Goal: Task Accomplishment & Management: Manage account settings

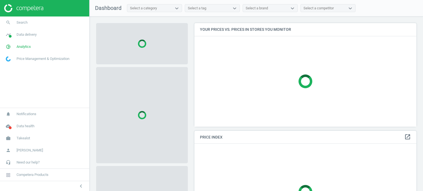
scroll to position [112, 226]
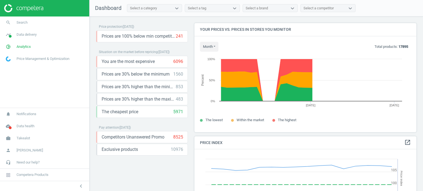
scroll to position [118, 226]
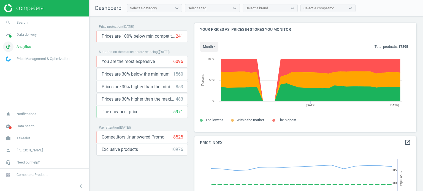
click at [34, 48] on link "pie_chart_outlined Analytics" at bounding box center [44, 47] width 89 height 12
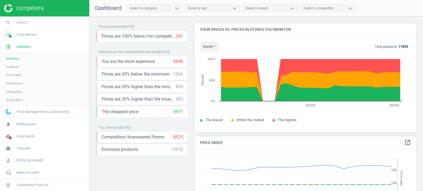
click at [32, 37] on span "Data delivery" at bounding box center [27, 34] width 20 height 5
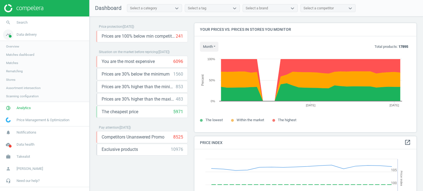
click at [32, 37] on span "Data delivery" at bounding box center [27, 34] width 20 height 5
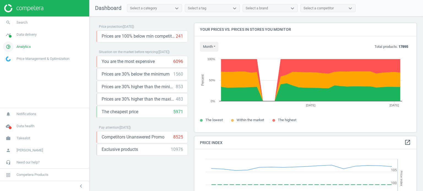
click at [27, 44] on span "Analytics" at bounding box center [24, 46] width 14 height 5
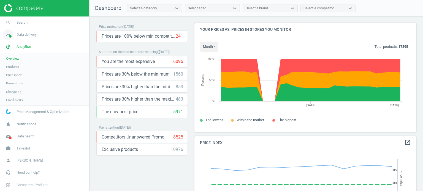
click at [39, 38] on link "timeline Data delivery" at bounding box center [44, 35] width 89 height 12
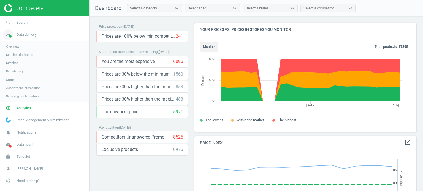
click at [25, 36] on span "Data delivery" at bounding box center [27, 34] width 20 height 5
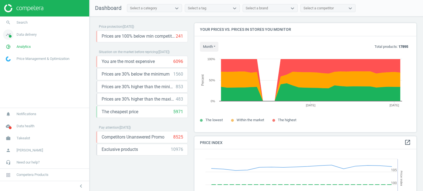
click at [25, 36] on span "Data delivery" at bounding box center [27, 34] width 20 height 5
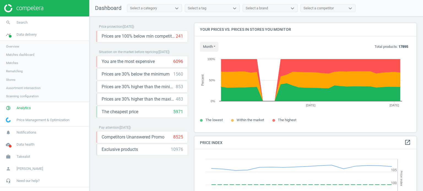
click at [12, 48] on span "Overview" at bounding box center [12, 46] width 13 height 4
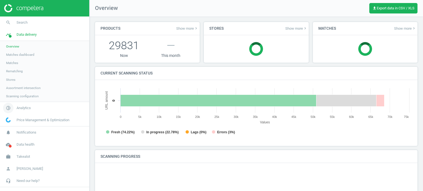
scroll to position [119, 316]
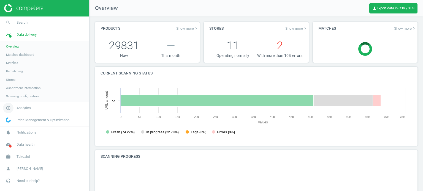
click at [23, 111] on link "pie_chart_outlined Analytics" at bounding box center [44, 108] width 89 height 12
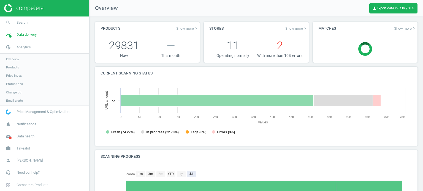
scroll to position [2, 2]
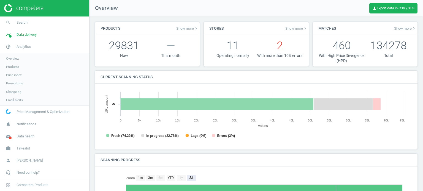
click at [13, 60] on span "Overview" at bounding box center [12, 58] width 13 height 4
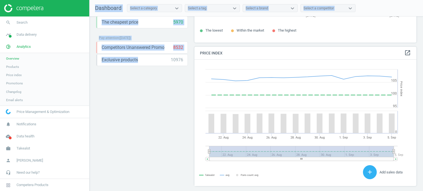
scroll to position [126, 0]
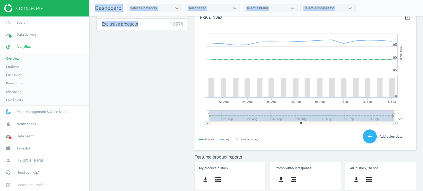
drag, startPoint x: 153, startPoint y: 125, endPoint x: 86, endPoint y: 204, distance: 103.2
click at [86, 191] on html "Group 2 Created with Sketch. ic/cloud_download/grey600 Created with Sketch. gra…" at bounding box center [211, 95] width 423 height 191
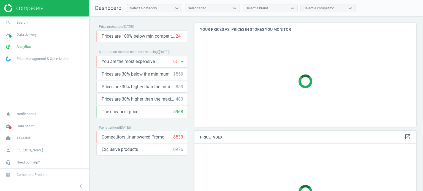
scroll to position [90, 0]
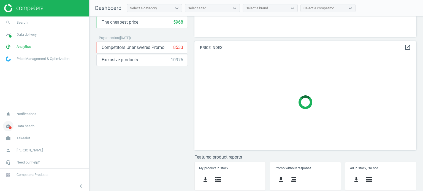
click at [34, 127] on span "Data health" at bounding box center [26, 126] width 18 height 5
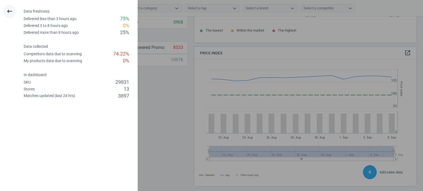
scroll to position [118, 226]
click at [9, 11] on icon "keyboard_backspace" at bounding box center [9, 11] width 7 height 7
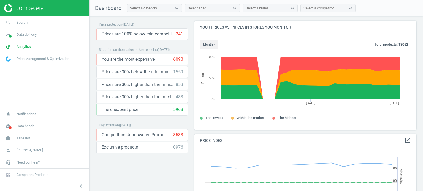
scroll to position [0, 0]
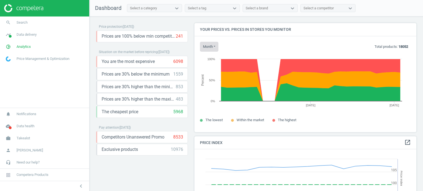
click at [207, 51] on button "month" at bounding box center [209, 47] width 18 height 10
click at [214, 58] on button "[DATE]" at bounding box center [217, 57] width 35 height 7
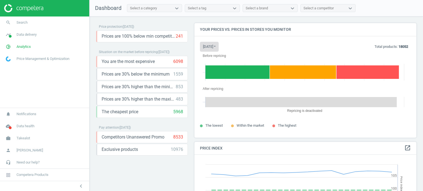
click at [212, 45] on button "today" at bounding box center [209, 47] width 19 height 10
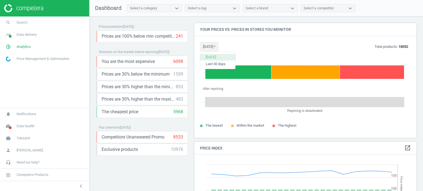
click at [214, 54] on button "[DATE]" at bounding box center [217, 57] width 35 height 7
click at [208, 47] on button "today" at bounding box center [209, 47] width 19 height 10
click at [210, 58] on button "[DATE]" at bounding box center [217, 57] width 35 height 7
click at [210, 49] on button "today" at bounding box center [209, 47] width 19 height 10
click at [211, 64] on button "Last 30 days" at bounding box center [217, 64] width 35 height 7
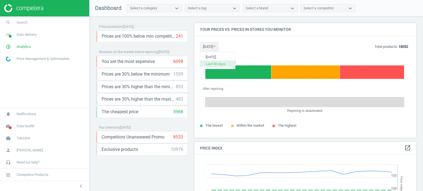
scroll to position [118, 226]
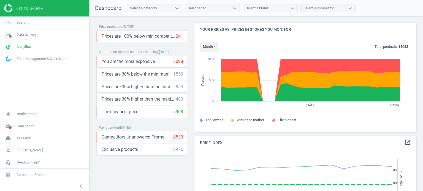
click at [249, 120] on span "Within the market" at bounding box center [251, 120] width 28 height 4
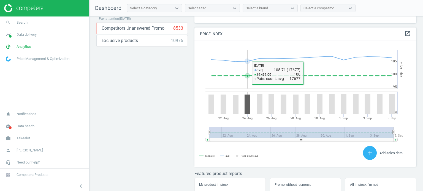
scroll to position [109, 0]
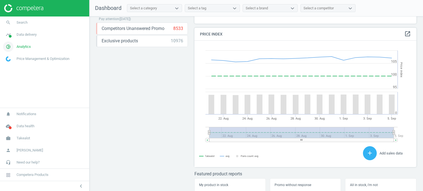
click at [20, 45] on span "Analytics" at bounding box center [24, 46] width 14 height 5
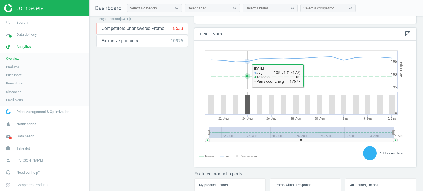
scroll to position [126, 0]
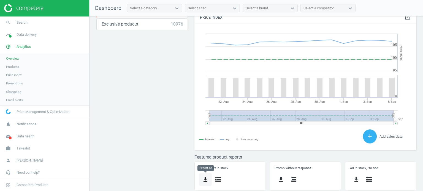
click at [205, 180] on icon "get_app" at bounding box center [205, 180] width 7 height 7
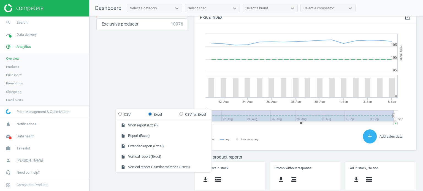
click at [194, 115] on label "CSV for Excel" at bounding box center [193, 114] width 26 height 5
click at [183, 115] on input "CSV for Excel" at bounding box center [182, 114] width 4 height 4
radio input "true"
click at [130, 115] on label "CSV" at bounding box center [124, 114] width 12 height 5
click at [122, 115] on input "CSV" at bounding box center [120, 114] width 4 height 4
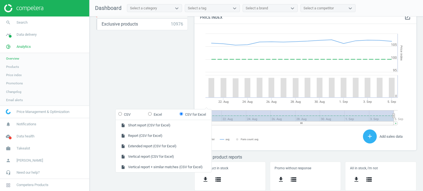
radio input "true"
click at [160, 115] on label "Excel" at bounding box center [155, 114] width 14 height 5
click at [152, 115] on input "Excel" at bounding box center [150, 114] width 4 height 4
radio input "true"
click at [183, 115] on input "CSV for Excel" at bounding box center [182, 114] width 4 height 4
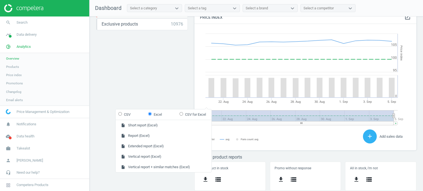
radio input "true"
click at [167, 116] on form "CSV Excel CSV for Excel" at bounding box center [164, 115] width 96 height 10
click at [164, 116] on form "CSV Excel CSV for Excel" at bounding box center [164, 115] width 96 height 10
click at [158, 115] on label "Excel" at bounding box center [155, 114] width 14 height 5
click at [152, 115] on input "Excel" at bounding box center [150, 114] width 4 height 4
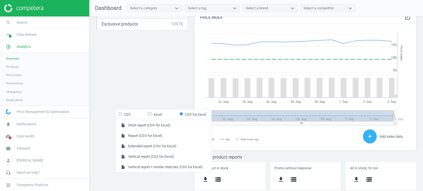
radio input "true"
click at [170, 67] on div "Price protection ( 05.09.25 ) Prices are 100% below min competitor 241 keyboard…" at bounding box center [255, 106] width 333 height 178
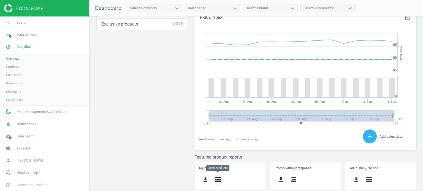
click at [218, 178] on icon "storage" at bounding box center [218, 180] width 7 height 7
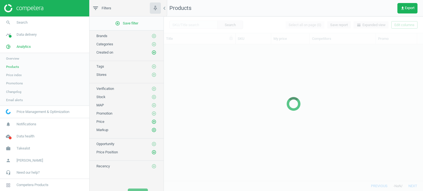
scroll to position [129, 255]
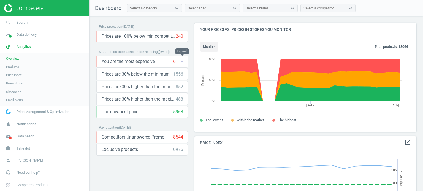
click at [180, 63] on icon "keyboard_arrow_down" at bounding box center [182, 61] width 7 height 7
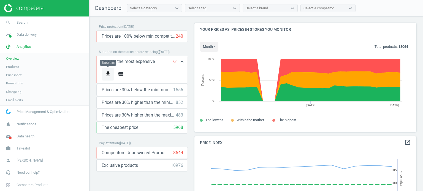
click at [109, 73] on icon "get_app" at bounding box center [108, 74] width 7 height 7
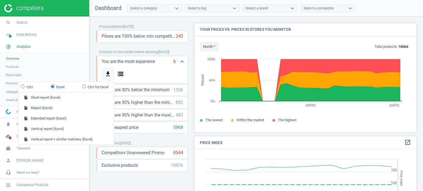
click at [109, 73] on icon "get_app" at bounding box center [108, 74] width 7 height 7
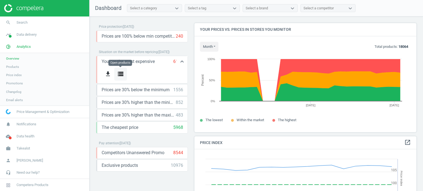
click at [121, 77] on button "storage" at bounding box center [120, 74] width 13 height 13
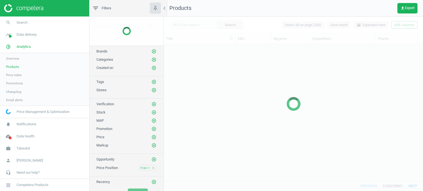
scroll to position [129, 255]
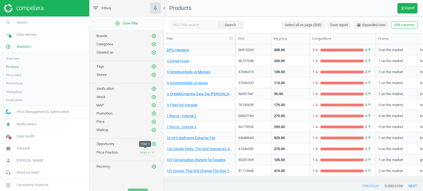
click at [145, 151] on span "max >" at bounding box center [145, 152] width 10 height 5
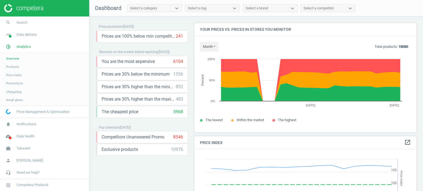
click at [150, 12] on nav "Dashboard Select a category Select a tag Select a brand Select a competitor" at bounding box center [255, 8] width 333 height 17
click at [161, 10] on div "Select a category" at bounding box center [149, 8] width 45 height 7
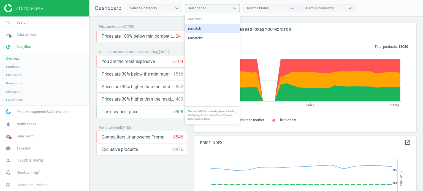
click at [208, 10] on div "Select a tag" at bounding box center [207, 8] width 45 height 7
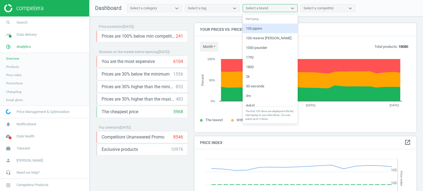
click at [261, 7] on div "Select a brand" at bounding box center [257, 8] width 22 height 5
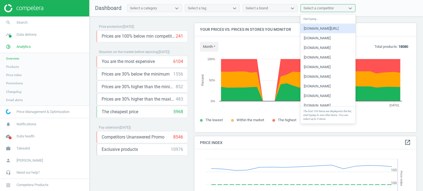
click at [315, 7] on div "Select a competitor" at bounding box center [318, 8] width 30 height 5
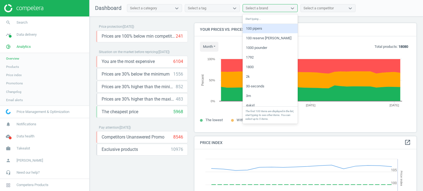
click at [270, 9] on div "Select a brand" at bounding box center [265, 8] width 45 height 7
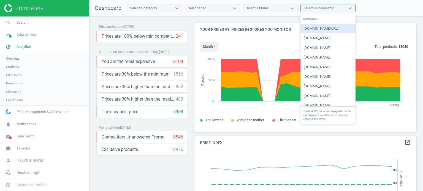
click at [316, 5] on div "Select a competitor" at bounding box center [323, 8] width 45 height 7
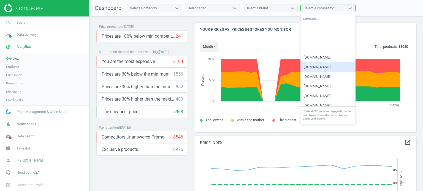
scroll to position [43, 0]
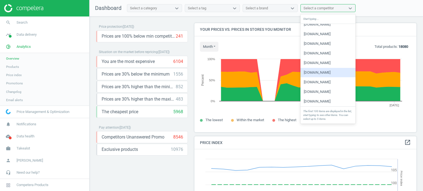
click at [319, 74] on div "[DOMAIN_NAME]" at bounding box center [327, 72] width 55 height 9
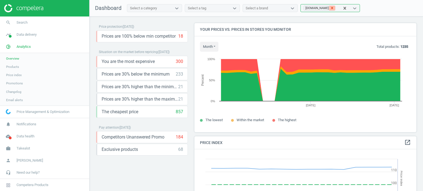
click at [331, 9] on icon at bounding box center [332, 8] width 2 height 2
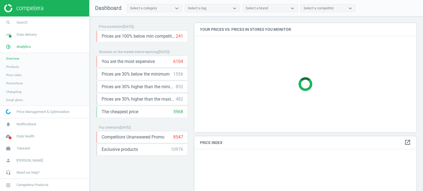
click at [12, 67] on span "Products" at bounding box center [12, 67] width 13 height 4
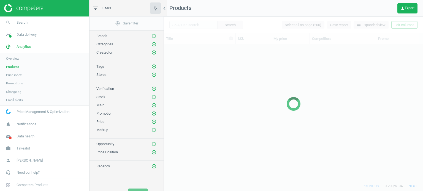
scroll to position [129, 255]
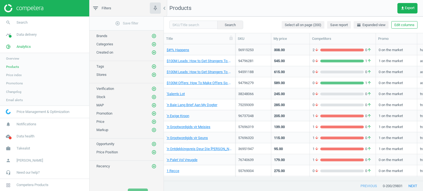
click at [9, 68] on span "Products" at bounding box center [12, 67] width 13 height 4
click at [166, 7] on icon "chevron_left" at bounding box center [164, 8] width 7 height 7
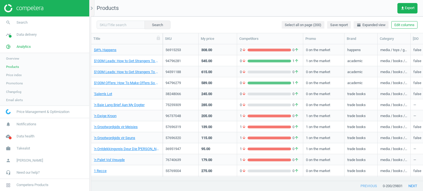
scroll to position [129, 328]
drag, startPoint x: 404, startPoint y: 188, endPoint x: 393, endPoint y: 189, distance: 10.2
click at [393, 189] on div "previous 0 - 200 / 29831 next" at bounding box center [257, 186] width 332 height 10
drag, startPoint x: 393, startPoint y: 188, endPoint x: 405, endPoint y: 187, distance: 11.8
click at [405, 187] on div "previous 0 - 200 / 29831 next" at bounding box center [257, 186] width 332 height 10
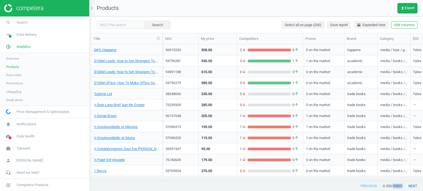
copy span "29831"
click at [320, 185] on div "previous 0 - 200 / 29831 next" at bounding box center [257, 186] width 332 height 10
click at [23, 34] on span "Data delivery" at bounding box center [27, 34] width 20 height 5
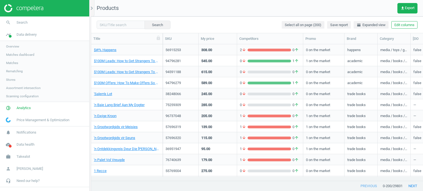
click at [11, 62] on span "Matches" at bounding box center [12, 63] width 12 height 4
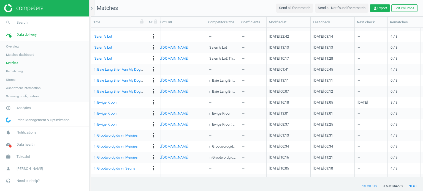
scroll to position [166, 0]
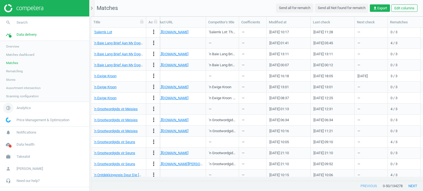
click at [23, 107] on span "Analytics" at bounding box center [24, 108] width 14 height 5
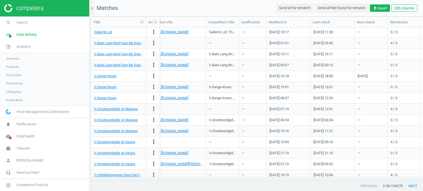
click at [15, 65] on span "Products" at bounding box center [12, 67] width 13 height 4
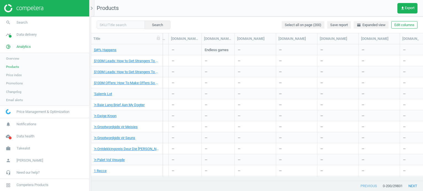
scroll to position [0, 307]
click at [404, 25] on button "Edit columns" at bounding box center [404, 25] width 26 height 8
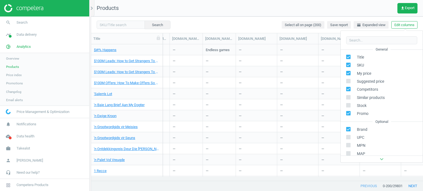
scroll to position [75, 0]
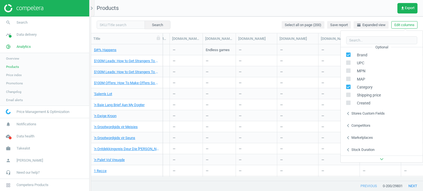
click at [376, 112] on div "Stores custom fields" at bounding box center [367, 113] width 33 height 5
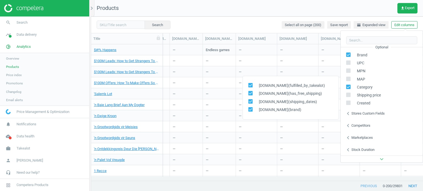
click at [251, 86] on input "checkbox" at bounding box center [251, 85] width 4 height 4
checkbox input "false"
click at [259, 21] on div "Search Select all on page (200) Save report horizontal_split Expanded view Edit…" at bounding box center [257, 25] width 332 height 17
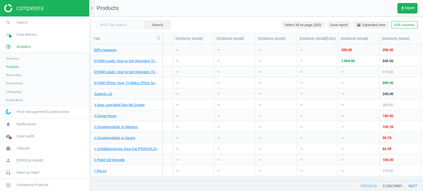
scroll to position [0, 626]
drag, startPoint x: 378, startPoint y: 175, endPoint x: 343, endPoint y: 176, distance: 34.4
click at [343, 176] on div "—" at bounding box center [358, 170] width 41 height 11
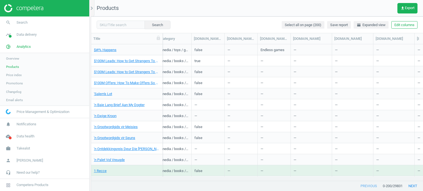
scroll to position [0, 208]
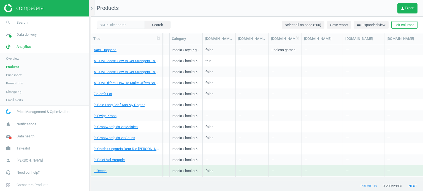
drag, startPoint x: 301, startPoint y: 37, endPoint x: 318, endPoint y: 35, distance: 17.5
click at [304, 35] on div at bounding box center [302, 38] width 6 height 11
drag, startPoint x: 268, startPoint y: 40, endPoint x: 291, endPoint y: 38, distance: 22.9
click at [291, 38] on div at bounding box center [291, 38] width 6 height 11
click at [391, 25] on button "Edit columns" at bounding box center [404, 25] width 26 height 8
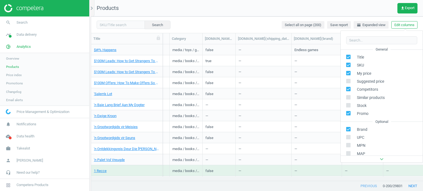
scroll to position [75, 0]
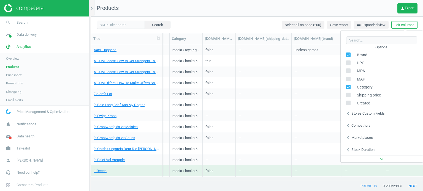
click at [363, 111] on div "Stores custom fields" at bounding box center [367, 113] width 33 height 5
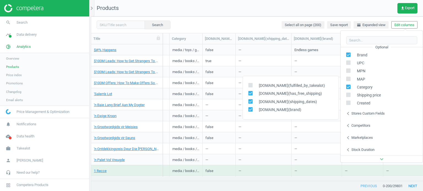
click at [251, 102] on input "checkbox" at bounding box center [251, 102] width 4 height 4
checkbox input "false"
click at [251, 109] on input "checkbox" at bounding box center [251, 110] width 4 height 4
checkbox input "false"
click at [366, 121] on div "chevron_left Competitors" at bounding box center [382, 126] width 82 height 12
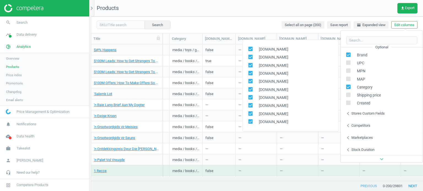
click at [250, 49] on input "checkbox" at bounding box center [251, 49] width 4 height 4
checkbox input "false"
click at [251, 57] on input "checkbox" at bounding box center [251, 57] width 4 height 4
checkbox input "false"
click at [251, 64] on input "checkbox" at bounding box center [251, 65] width 4 height 4
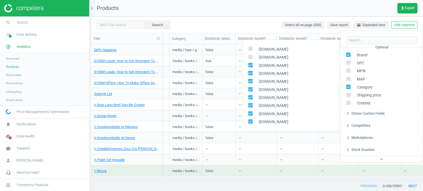
checkbox input "false"
click at [250, 72] on input "checkbox" at bounding box center [251, 74] width 4 height 4
checkbox input "false"
click at [250, 81] on input "checkbox" at bounding box center [251, 82] width 4 height 4
checkbox input "false"
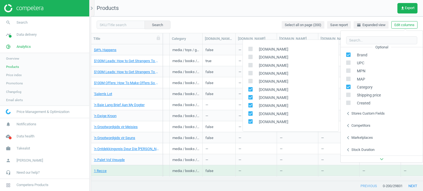
click at [251, 90] on input "checkbox" at bounding box center [251, 90] width 4 height 4
checkbox input "false"
click at [251, 97] on input "checkbox" at bounding box center [251, 98] width 4 height 4
checkbox input "false"
click at [251, 104] on input "checkbox" at bounding box center [251, 106] width 4 height 4
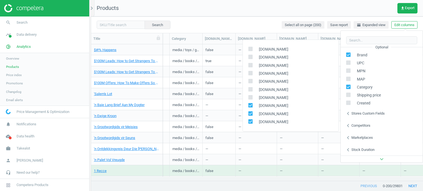
checkbox input "false"
click at [253, 26] on div "Search Select all on page (200) Save report horizontal_split Expanded view Edit…" at bounding box center [257, 25] width 332 height 17
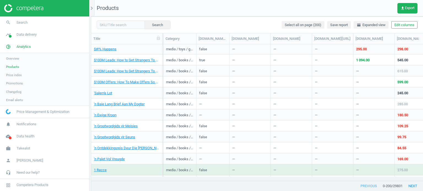
scroll to position [0, 0]
click at [400, 25] on button "Edit columns" at bounding box center [404, 25] width 26 height 8
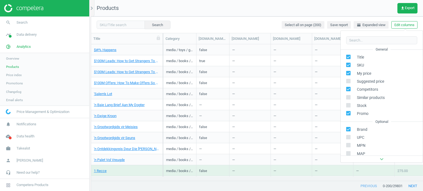
scroll to position [75, 0]
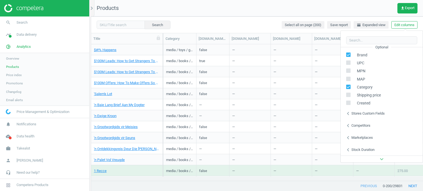
click at [364, 125] on div "Competitors" at bounding box center [360, 125] width 19 height 5
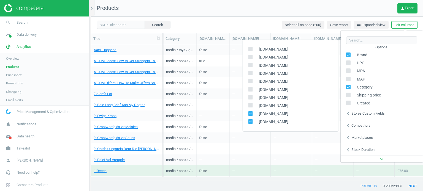
click at [252, 115] on input "checkbox" at bounding box center [251, 114] width 4 height 4
checkbox input "false"
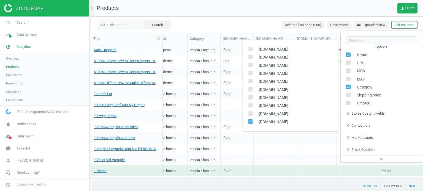
click at [251, 122] on input "checkbox" at bounding box center [251, 122] width 4 height 4
checkbox input "false"
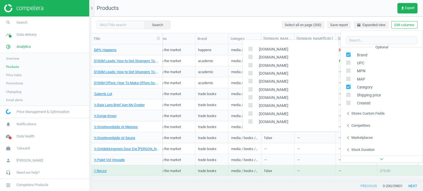
click at [262, 22] on div "Search Select all on page (200) Save report horizontal_split Expanded view Edit…" at bounding box center [257, 25] width 332 height 17
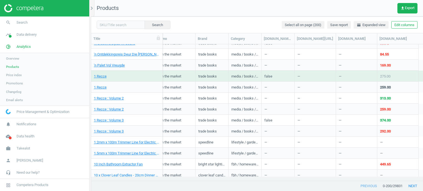
scroll to position [0, 0]
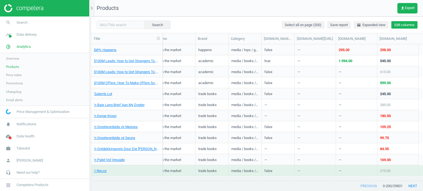
click at [396, 26] on button "Edit columns" at bounding box center [404, 25] width 26 height 8
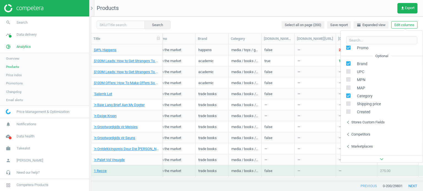
scroll to position [66, 0]
click at [362, 143] on div "chevron_left Marketplaces" at bounding box center [382, 147] width 82 height 12
click at [366, 135] on div "Competitors" at bounding box center [360, 134] width 19 height 5
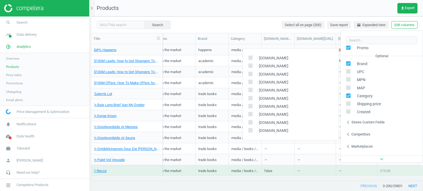
click at [327, 9] on nav "Products get_app Export" at bounding box center [257, 8] width 332 height 17
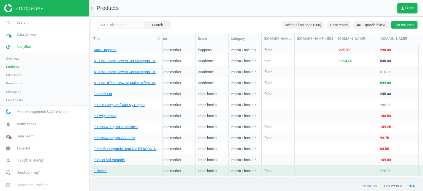
click at [397, 25] on button "Edit columns" at bounding box center [404, 25] width 26 height 8
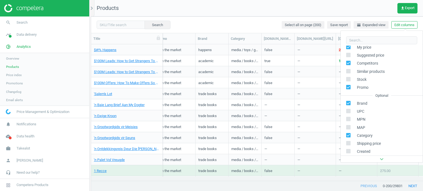
scroll to position [26, 0]
click at [349, 104] on input "checkbox" at bounding box center [349, 103] width 4 height 4
checkbox input "false"
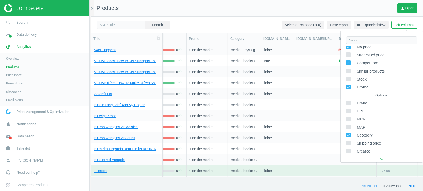
click at [292, 13] on nav "Products get_app Export" at bounding box center [257, 8] width 332 height 17
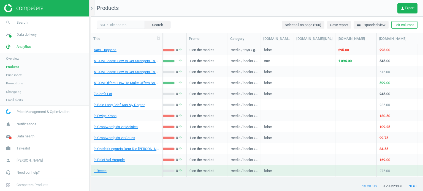
click at [253, 181] on div at bounding box center [257, 181] width 332 height 1
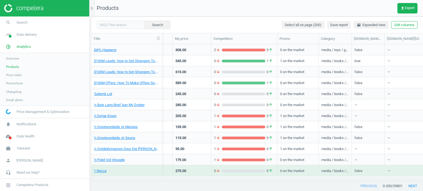
scroll to position [0, 0]
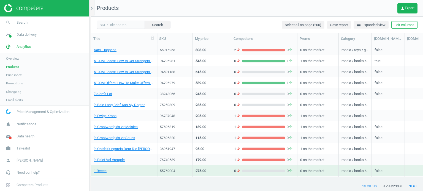
drag, startPoint x: 162, startPoint y: 40, endPoint x: 156, endPoint y: 44, distance: 6.9
click at [156, 44] on div at bounding box center [157, 38] width 6 height 11
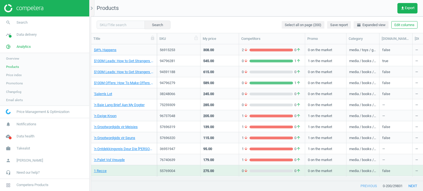
drag, startPoint x: 191, startPoint y: 38, endPoint x: 198, endPoint y: 39, distance: 7.8
click at [198, 39] on div at bounding box center [200, 38] width 6 height 11
click at [153, 39] on icon at bounding box center [152, 38] width 3 height 4
click at [197, 38] on icon at bounding box center [196, 38] width 5 height 5
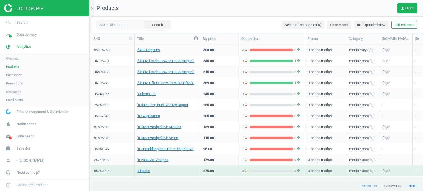
click at [197, 39] on icon at bounding box center [196, 38] width 5 height 5
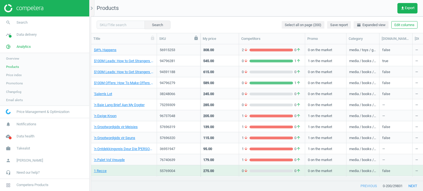
click at [197, 39] on icon at bounding box center [195, 38] width 3 height 4
click at [154, 38] on div at bounding box center [157, 38] width 6 height 11
click at [149, 38] on div "Title" at bounding box center [123, 38] width 61 height 5
click at [152, 38] on icon at bounding box center [152, 38] width 3 height 4
click at [195, 39] on icon at bounding box center [195, 38] width 3 height 4
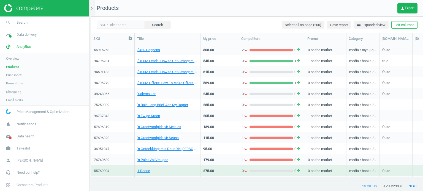
click at [131, 38] on icon at bounding box center [130, 38] width 3 height 4
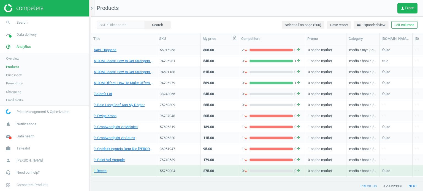
click at [232, 39] on icon at bounding box center [234, 38] width 5 height 5
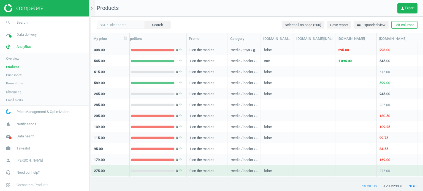
scroll to position [0, 118]
click at [405, 24] on button "Edit columns" at bounding box center [404, 25] width 26 height 8
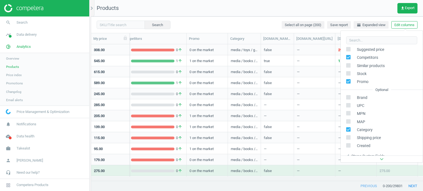
scroll to position [75, 0]
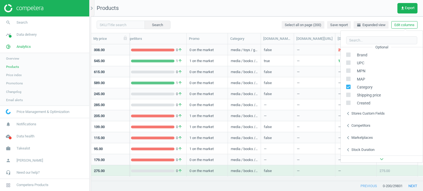
click at [263, 21] on div "Search Select all on page (200) Save report horizontal_split Expanded view Edit…" at bounding box center [257, 25] width 332 height 17
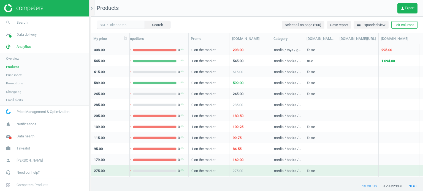
scroll to position [0, 118]
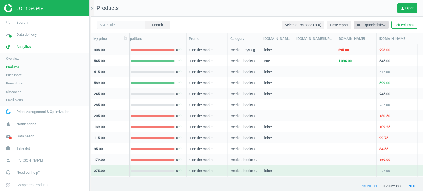
click at [366, 25] on span "horizontal_split Expanded view" at bounding box center [371, 25] width 29 height 5
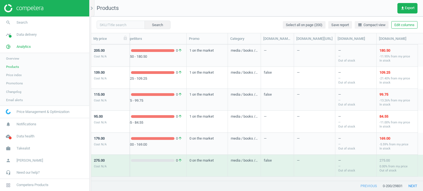
scroll to position [0, 0]
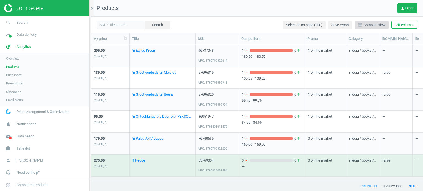
click at [373, 28] on button "line_weight Compact view" at bounding box center [372, 25] width 34 height 8
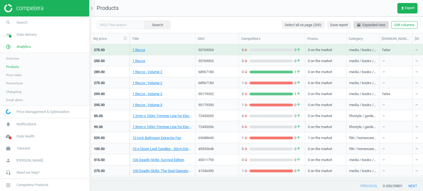
click at [373, 28] on button "horizontal_split Expanded view" at bounding box center [371, 25] width 35 height 8
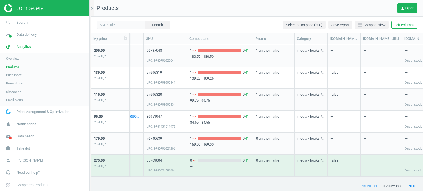
scroll to position [0, 53]
click at [404, 26] on button "Edit columns" at bounding box center [404, 25] width 26 height 8
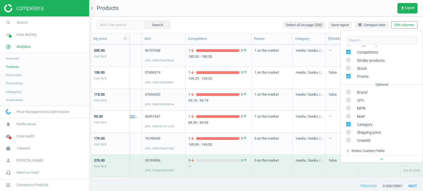
scroll to position [38, 0]
click at [347, 92] on input "checkbox" at bounding box center [349, 91] width 4 height 4
checkbox input "false"
click at [250, 18] on div "Search Select all on page (200) Save report line_weight Compact view Edit colum…" at bounding box center [257, 25] width 332 height 17
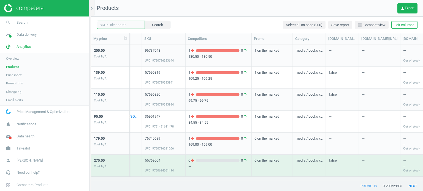
click at [120, 26] on input "text" at bounding box center [121, 25] width 48 height 8
click at [192, 11] on nav "Products get_app Export" at bounding box center [257, 8] width 332 height 17
click at [121, 25] on input "text" at bounding box center [121, 25] width 48 height 8
click at [171, 17] on div "Search Select all on page (200) Save report line_weight Compact view Edit colum…" at bounding box center [257, 25] width 332 height 17
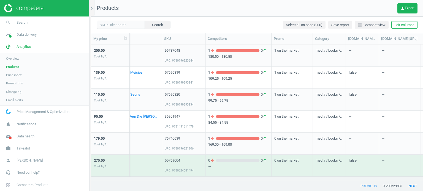
scroll to position [0, 0]
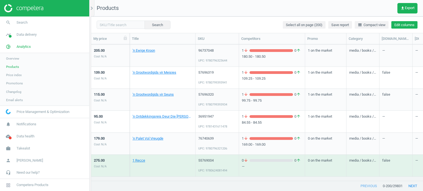
click at [398, 23] on button "Edit columns" at bounding box center [404, 25] width 26 height 8
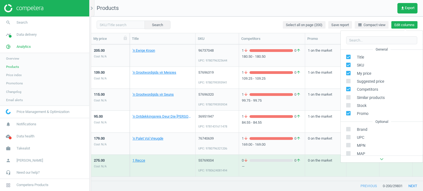
click at [398, 23] on button "Edit columns" at bounding box center [404, 25] width 26 height 8
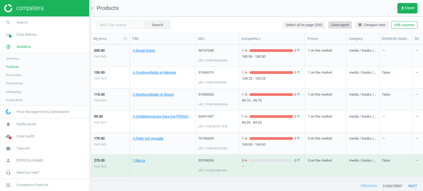
click at [343, 26] on span "Save report" at bounding box center [340, 25] width 18 height 5
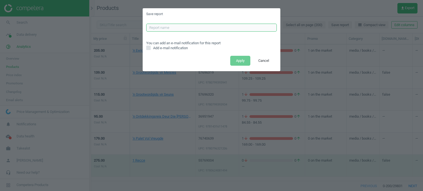
click at [188, 27] on input "text" at bounding box center [211, 28] width 131 height 8
click at [292, 11] on div "Save report You can add an e-mail notification for this report Add e-mail notif…" at bounding box center [211, 95] width 423 height 191
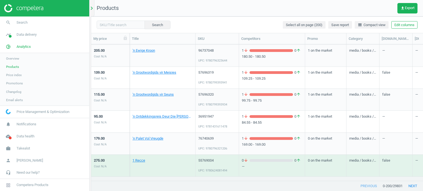
click at [92, 9] on icon "chevron_right" at bounding box center [91, 8] width 7 height 7
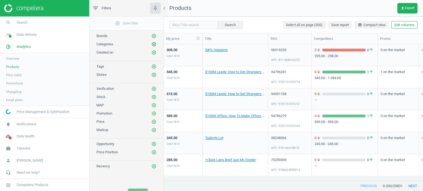
click at [155, 43] on icon "add_circle_outline" at bounding box center [153, 44] width 5 height 5
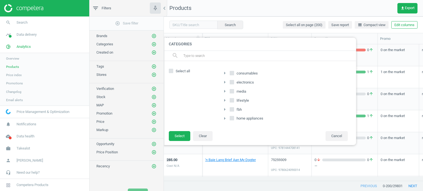
click at [233, 82] on input "electronics" at bounding box center [232, 82] width 4 height 4
checkbox input "true"
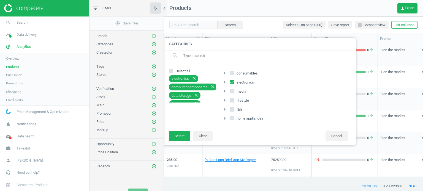
click at [233, 93] on span at bounding box center [232, 92] width 4 height 4
click at [233, 93] on input "media" at bounding box center [232, 91] width 4 height 4
checkbox input "true"
click at [224, 91] on icon "arrow_right" at bounding box center [224, 91] width 7 height 7
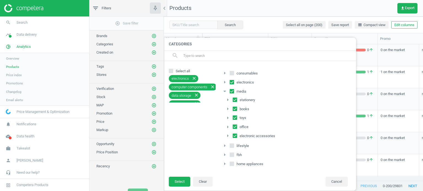
click at [235, 99] on input "stationery" at bounding box center [235, 100] width 4 height 4
checkbox input "false"
click at [234, 126] on input "office" at bounding box center [235, 127] width 4 height 4
checkbox input "false"
click at [234, 119] on input "toys" at bounding box center [235, 118] width 4 height 4
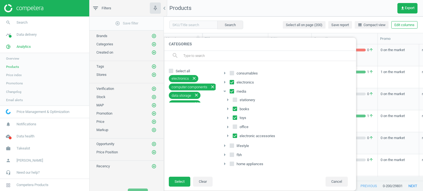
checkbox input "false"
click at [236, 109] on input "books" at bounding box center [235, 109] width 4 height 4
checkbox input "false"
click at [180, 180] on button "Select" at bounding box center [179, 182] width 21 height 10
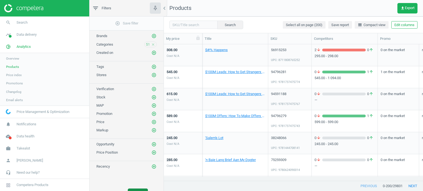
click at [140, 190] on button "Apply" at bounding box center [138, 194] width 20 height 10
click at [154, 121] on icon "add_circle_outline" at bounding box center [153, 122] width 5 height 5
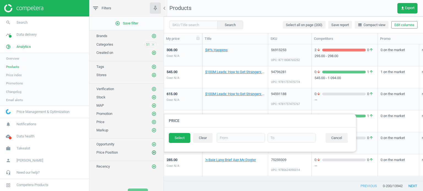
click at [154, 151] on icon "add_circle_outline" at bounding box center [153, 152] width 5 height 5
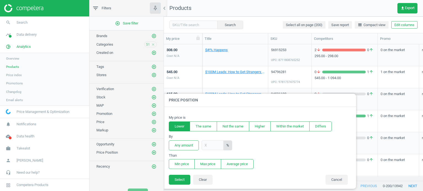
click at [178, 130] on button "Lower" at bounding box center [179, 127] width 21 height 10
click at [182, 147] on button "Any amount" at bounding box center [184, 146] width 30 height 10
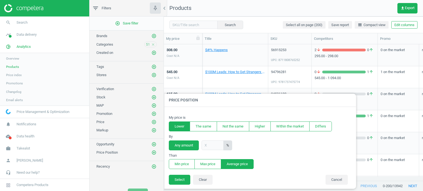
click at [231, 164] on button "Average price" at bounding box center [237, 164] width 33 height 10
click at [185, 175] on button "Select" at bounding box center [179, 180] width 21 height 10
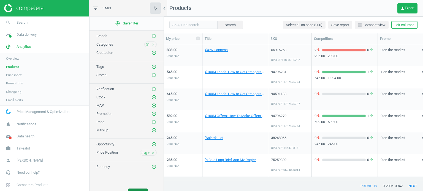
click at [143, 189] on button "Apply" at bounding box center [138, 194] width 20 height 10
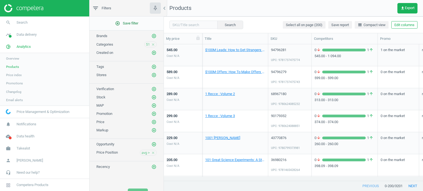
click at [134, 26] on button "add_circle_outline Save filter" at bounding box center [126, 23] width 74 height 11
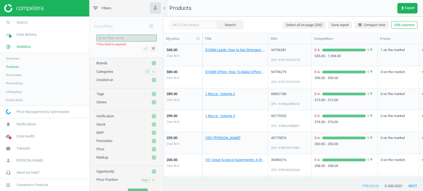
click at [121, 38] on input "text" at bounding box center [126, 38] width 60 height 7
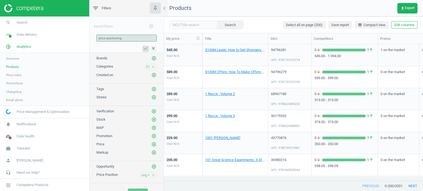
type input "price positioning"
click at [143, 47] on icon "check" at bounding box center [145, 48] width 4 height 4
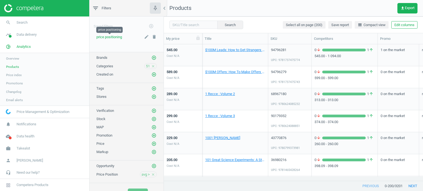
click at [105, 37] on span "price positioning" at bounding box center [109, 37] width 26 height 4
click at [335, 24] on span "Save report" at bounding box center [340, 25] width 18 height 5
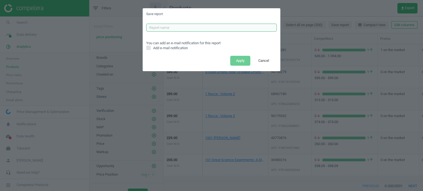
click at [156, 28] on input "text" at bounding box center [211, 28] width 131 height 8
type input "p"
type input "below the market"
click at [147, 49] on input "Add e-mail notification" at bounding box center [149, 48] width 4 height 4
checkbox input "true"
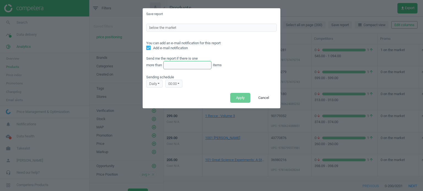
click at [170, 68] on input "text" at bounding box center [187, 65] width 48 height 8
type input "3201"
click at [153, 85] on div "daily" at bounding box center [154, 84] width 16 height 8
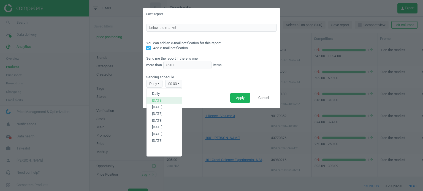
click at [156, 103] on button "Monday" at bounding box center [163, 100] width 35 height 7
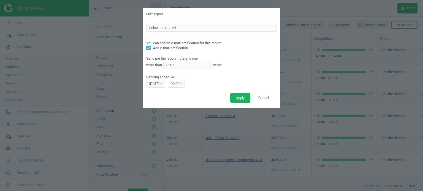
click at [179, 82] on div "00:00" at bounding box center [176, 84] width 17 height 8
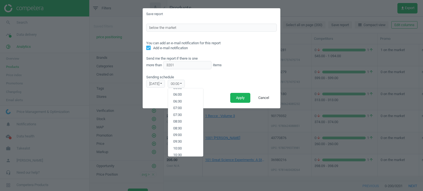
scroll to position [79, 0]
click at [188, 110] on button "07:00" at bounding box center [185, 108] width 35 height 7
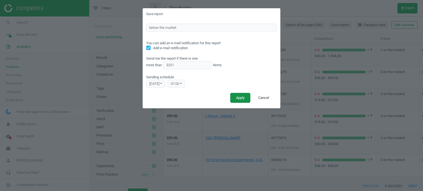
click at [241, 98] on button "Apply" at bounding box center [240, 98] width 20 height 10
checkbox input "false"
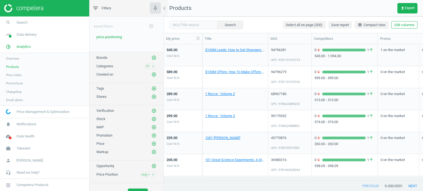
click at [101, 88] on span "Tags" at bounding box center [100, 88] width 8 height 4
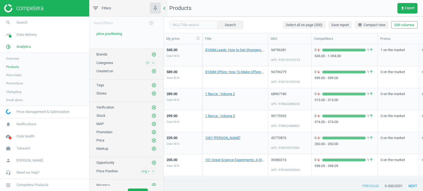
click at [164, 8] on icon "chevron_left" at bounding box center [164, 8] width 7 height 7
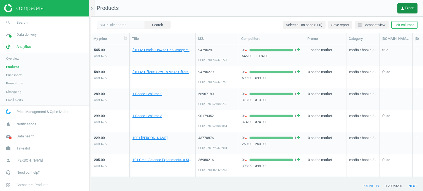
click at [410, 10] on span "get_app Export" at bounding box center [407, 8] width 14 height 4
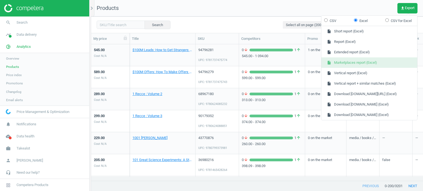
click at [358, 67] on button "insert_drive_file Marketplaces report (Excel)" at bounding box center [369, 63] width 96 height 10
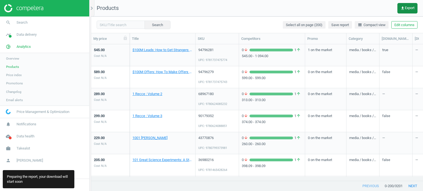
click at [403, 9] on icon "get_app" at bounding box center [402, 8] width 4 height 4
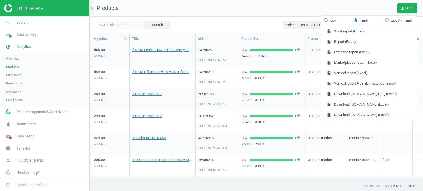
click at [335, 20] on label "CSV" at bounding box center [330, 20] width 12 height 5
click at [328, 20] on input "CSV" at bounding box center [326, 20] width 4 height 4
radio input "true"
click at [390, 22] on label "CSV for Excel" at bounding box center [398, 20] width 26 height 5
click at [389, 22] on input "CSV for Excel" at bounding box center [387, 20] width 4 height 4
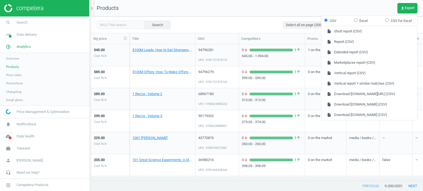
radio input "true"
click at [256, 8] on nav "Products get_app Export" at bounding box center [257, 8] width 332 height 17
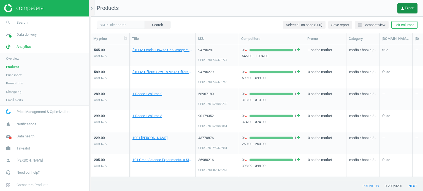
click at [405, 9] on span "get_app Export" at bounding box center [407, 8] width 14 height 4
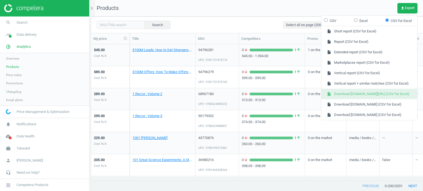
click at [369, 97] on button "insert_drive_file Download google.co.za/shopping (CSV for Excel)" at bounding box center [369, 94] width 96 height 10
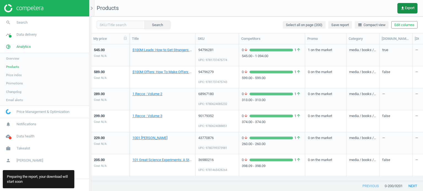
click at [403, 5] on button "get_app Export" at bounding box center [407, 8] width 20 height 10
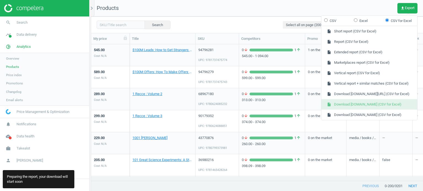
click at [366, 106] on button "insert_drive_file Download takealot.com (CSV for Excel)" at bounding box center [369, 104] width 96 height 10
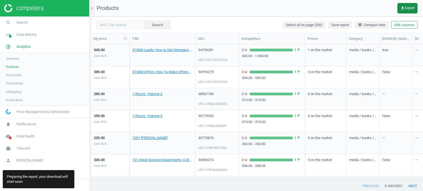
click at [402, 7] on icon "get_app" at bounding box center [402, 8] width 4 height 4
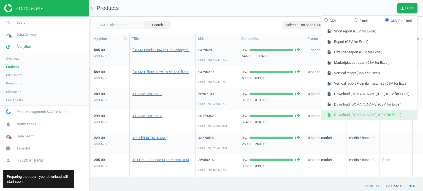
click at [360, 110] on button "insert_drive_file Download amazon.co.za (CSV for Excel)" at bounding box center [369, 115] width 96 height 10
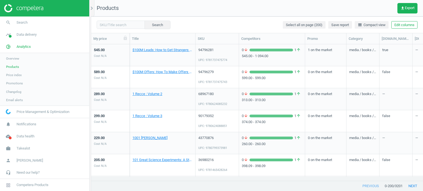
click at [119, 61] on div "545.00 Cost N/A" at bounding box center [110, 55] width 33 height 21
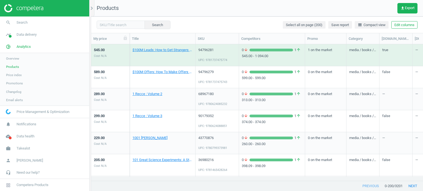
click at [119, 61] on div "545.00 Cost N/A" at bounding box center [110, 55] width 33 height 21
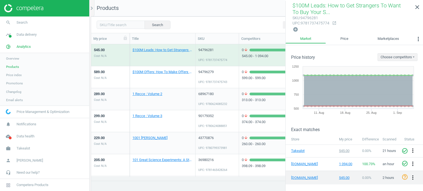
scroll to position [0, 0]
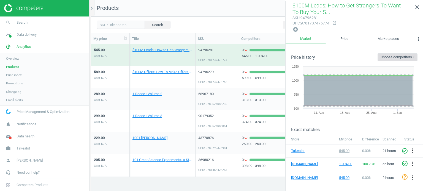
click at [390, 56] on button "Choose competitors" at bounding box center [398, 57] width 40 height 8
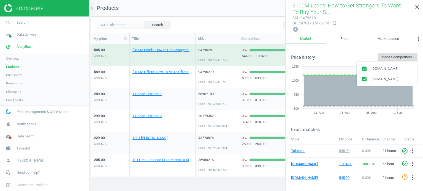
click at [390, 56] on button "Choose competitors" at bounding box center [398, 57] width 40 height 8
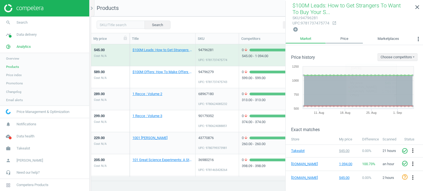
click at [341, 40] on link "Price" at bounding box center [344, 38] width 37 height 9
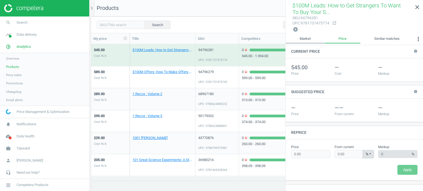
click at [313, 40] on link "Market" at bounding box center [305, 38] width 39 height 9
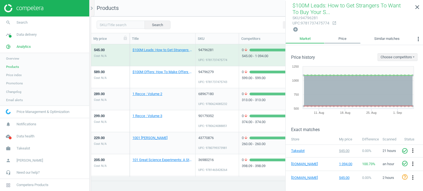
click at [345, 39] on link "Price" at bounding box center [342, 38] width 36 height 9
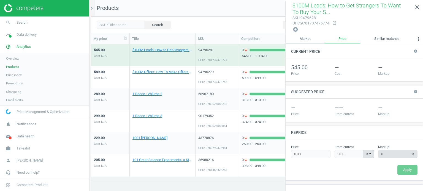
click at [313, 39] on link "Market" at bounding box center [305, 38] width 39 height 9
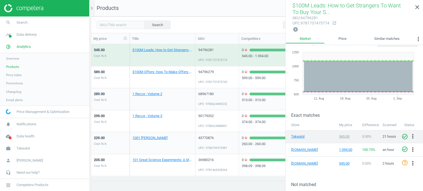
scroll to position [15, 0]
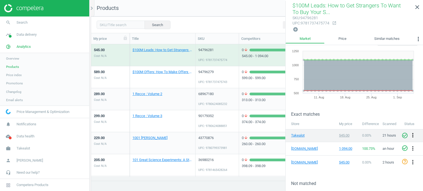
click at [411, 134] on icon "more_vert" at bounding box center [412, 135] width 7 height 7
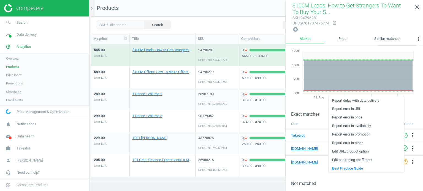
click at [313, 107] on div "Exact matches" at bounding box center [354, 110] width 137 height 13
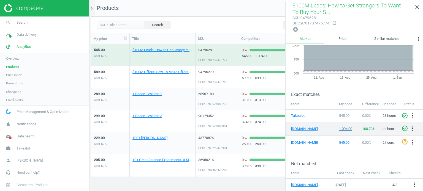
scroll to position [0, 0]
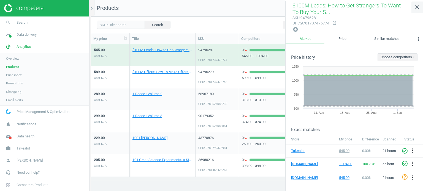
click at [414, 6] on icon "close" at bounding box center [417, 7] width 7 height 7
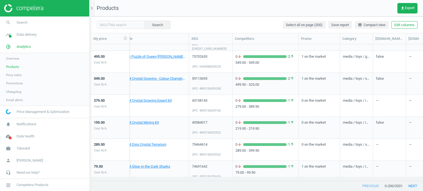
scroll to position [0, 6]
click at [93, 11] on icon "chevron_right" at bounding box center [91, 8] width 7 height 7
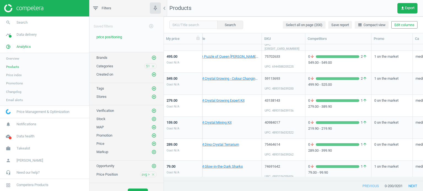
scroll to position [0, 0]
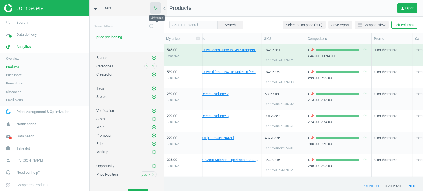
click at [160, 10] on button "button" at bounding box center [155, 7] width 11 height 11
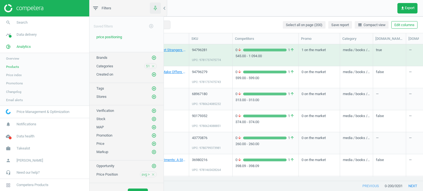
click at [160, 10] on button "button" at bounding box center [155, 7] width 11 height 11
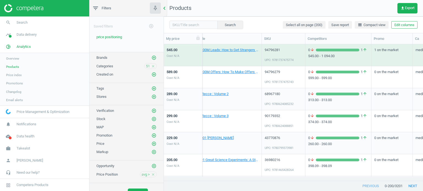
click at [164, 9] on icon "chevron_left" at bounding box center [164, 8] width 7 height 7
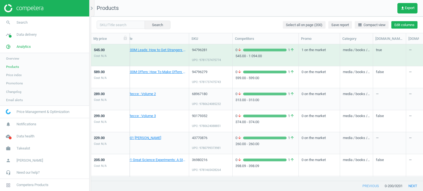
click at [400, 24] on button "Edit columns" at bounding box center [404, 25] width 26 height 8
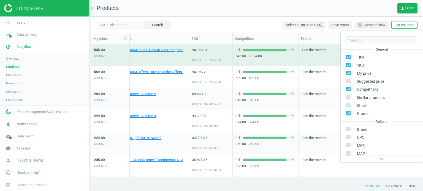
scroll to position [6, 0]
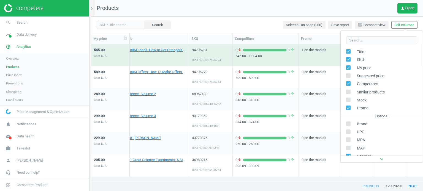
click at [290, 15] on nav "Products get_app Export" at bounding box center [257, 8] width 332 height 17
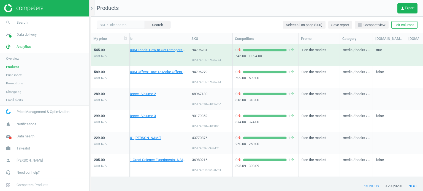
click at [17, 74] on span "Price index" at bounding box center [14, 75] width 16 height 4
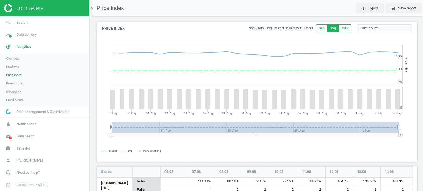
scroll to position [252, 325]
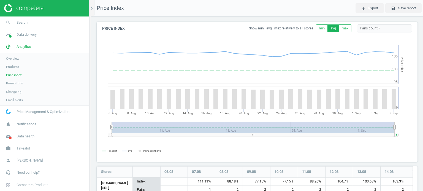
click at [14, 67] on span "Products" at bounding box center [12, 67] width 13 height 4
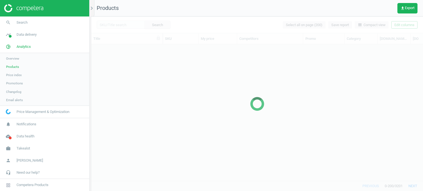
scroll to position [129, 328]
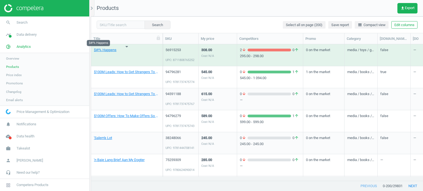
click at [124, 49] on span "$#!% Happens" at bounding box center [127, 50] width 66 height 5
click at [111, 51] on link "$#!% Happens" at bounding box center [105, 50] width 23 height 5
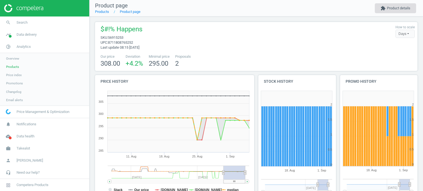
click at [392, 6] on button "extension Product details" at bounding box center [395, 8] width 41 height 10
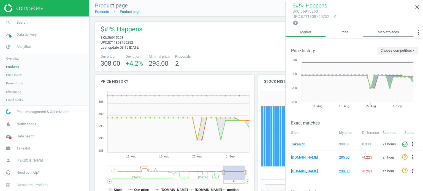
drag, startPoint x: 354, startPoint y: 34, endPoint x: 380, endPoint y: 30, distance: 26.8
click at [380, 30] on ul "Market Price Marketplaces more_vert Similar matches Coefficients MAP Violations…" at bounding box center [354, 33] width 137 height 11
click at [380, 30] on link "Marketplaces" at bounding box center [388, 32] width 51 height 9
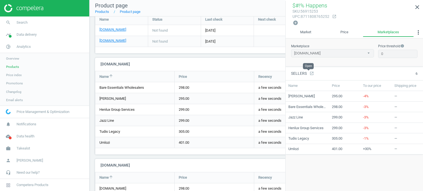
click at [310, 74] on icon "open_in_new" at bounding box center [311, 73] width 4 height 4
click at [324, 52] on select "takealot.com amazon.co.za" at bounding box center [332, 53] width 83 height 8
click at [291, 49] on select "takealot.com amazon.co.za" at bounding box center [332, 53] width 83 height 8
click at [330, 52] on select "takealot.com amazon.co.za" at bounding box center [332, 53] width 83 height 8
click at [291, 49] on select "takealot.com amazon.co.za" at bounding box center [332, 53] width 83 height 8
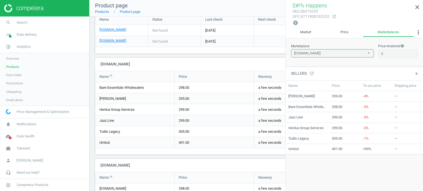
drag, startPoint x: 317, startPoint y: 53, endPoint x: 311, endPoint y: 67, distance: 14.8
click at [311, 67] on div "Marketplace takealot.com amazon.co.za Price threshold info 0 Sellers open_in_ne…" at bounding box center [354, 99] width 137 height 120
click at [291, 49] on select "takealot.com amazon.co.za" at bounding box center [332, 53] width 83 height 8
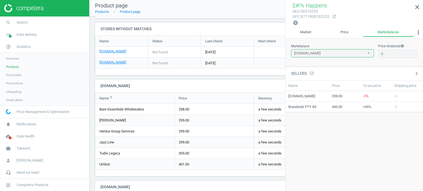
scroll to position [252, 0]
drag, startPoint x: 311, startPoint y: 52, endPoint x: 311, endPoint y: 60, distance: 8.3
click at [311, 60] on div "Marketplace takealot.com amazon.co.za Price threshold info 0" at bounding box center [354, 53] width 137 height 28
select select "[DOMAIN_NAME]"
click at [291, 49] on select "takealot.com amazon.co.za" at bounding box center [332, 53] width 83 height 8
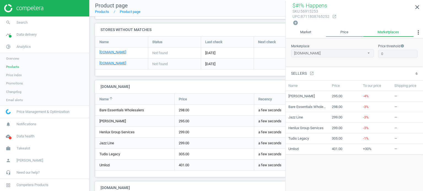
click at [338, 35] on link "Price" at bounding box center [344, 32] width 37 height 9
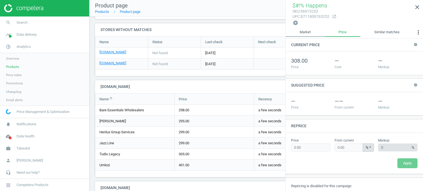
click at [319, 33] on link "Market" at bounding box center [305, 32] width 39 height 9
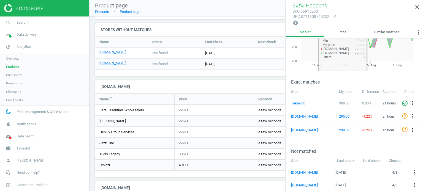
scroll to position [0, 0]
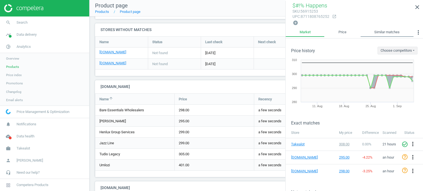
click at [381, 32] on link "Similar matches" at bounding box center [386, 32] width 53 height 9
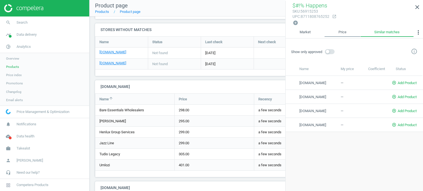
click at [339, 33] on link "Price" at bounding box center [342, 32] width 36 height 9
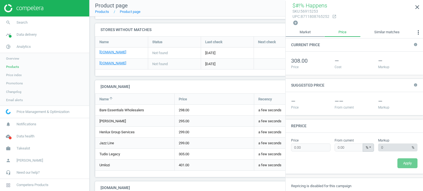
click at [312, 33] on link "Market" at bounding box center [305, 32] width 39 height 9
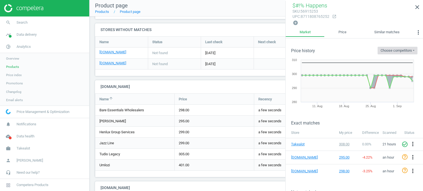
click at [378, 50] on button "Choose competitors" at bounding box center [398, 51] width 40 height 8
click at [415, 7] on icon "close" at bounding box center [417, 7] width 7 height 7
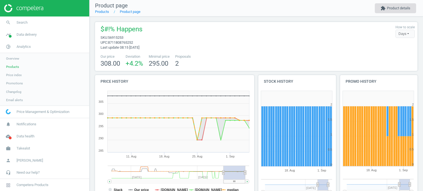
click at [401, 3] on button "extension Product details" at bounding box center [395, 8] width 41 height 10
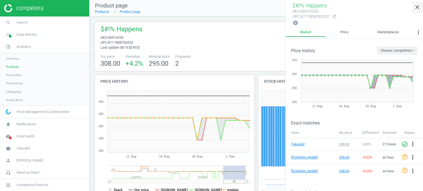
click at [415, 7] on icon "close" at bounding box center [417, 7] width 7 height 7
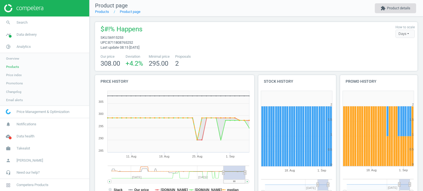
click at [403, 12] on button "extension Product details" at bounding box center [395, 8] width 41 height 10
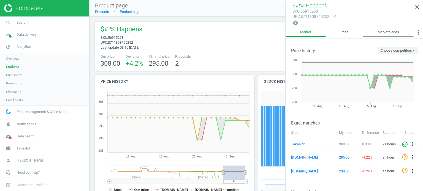
click at [391, 34] on link "Marketplaces" at bounding box center [388, 32] width 51 height 9
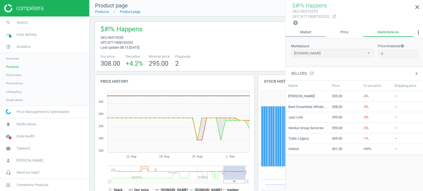
click at [316, 32] on link "Market" at bounding box center [306, 32] width 40 height 9
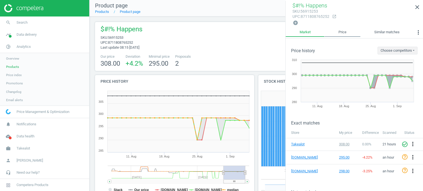
click at [339, 32] on link "Price" at bounding box center [342, 32] width 36 height 9
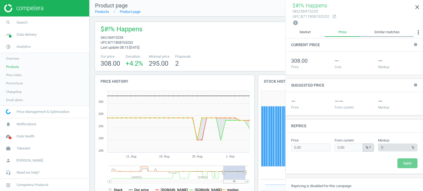
click at [368, 28] on link "Similar matches" at bounding box center [386, 32] width 53 height 9
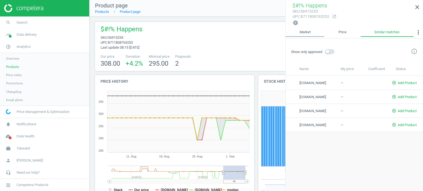
click at [304, 31] on link "Market" at bounding box center [305, 32] width 39 height 9
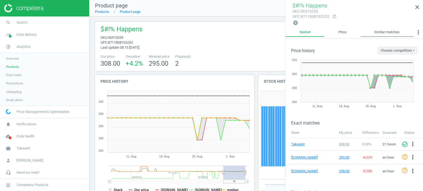
click at [380, 31] on link "Similar matches" at bounding box center [386, 32] width 53 height 9
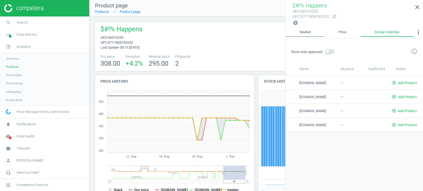
click at [322, 30] on link "Market" at bounding box center [305, 32] width 39 height 9
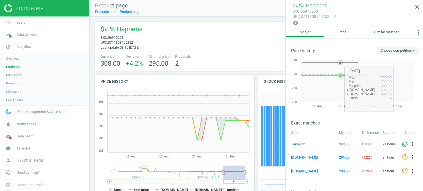
scroll to position [41, 0]
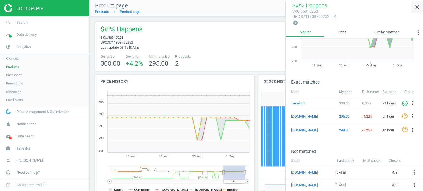
click at [414, 9] on icon "close" at bounding box center [417, 7] width 7 height 7
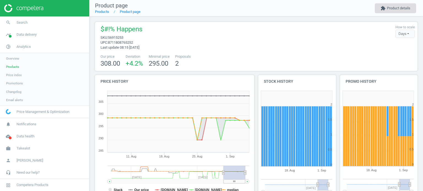
click at [387, 11] on button "extension Product details" at bounding box center [395, 8] width 41 height 10
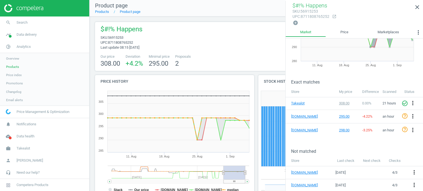
scroll to position [0, 0]
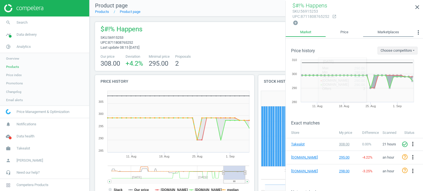
click at [381, 28] on link "Marketplaces" at bounding box center [388, 32] width 51 height 9
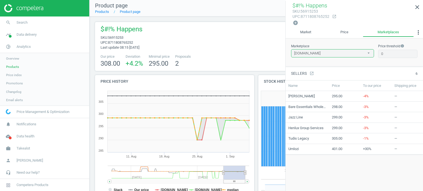
click at [335, 52] on select "takealot.com amazon.co.za" at bounding box center [332, 53] width 83 height 8
click at [291, 49] on select "takealot.com amazon.co.za" at bounding box center [332, 53] width 83 height 8
click at [335, 52] on select "takealot.com amazon.co.za" at bounding box center [332, 53] width 83 height 8
select select "[DOMAIN_NAME]"
click at [291, 49] on select "takealot.com amazon.co.za" at bounding box center [332, 53] width 83 height 8
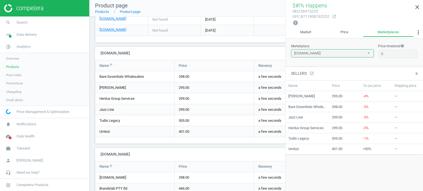
scroll to position [304, 0]
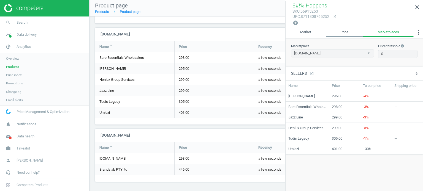
click at [338, 31] on link "Price" at bounding box center [344, 32] width 37 height 9
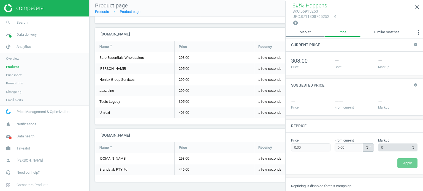
click at [317, 34] on link "Market" at bounding box center [305, 32] width 39 height 9
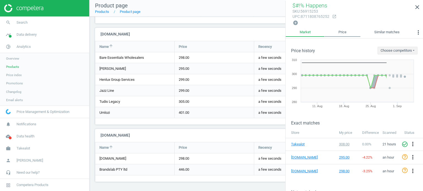
click at [335, 29] on link "Price" at bounding box center [342, 32] width 36 height 9
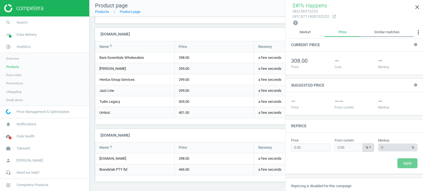
click at [379, 29] on link "Similar matches" at bounding box center [386, 32] width 53 height 9
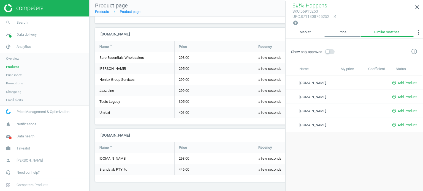
click at [344, 33] on link "Price" at bounding box center [342, 32] width 36 height 9
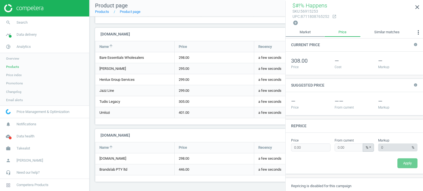
click at [319, 33] on link "Market" at bounding box center [305, 32] width 39 height 9
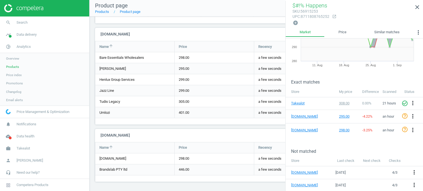
scroll to position [0, 0]
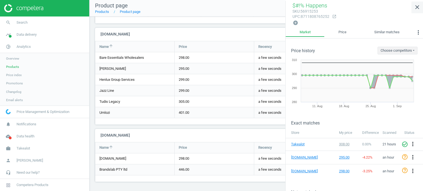
click at [416, 5] on icon "close" at bounding box center [417, 7] width 7 height 7
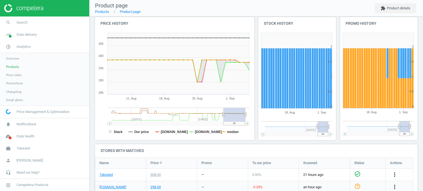
scroll to position [58, 0]
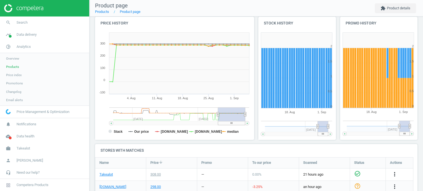
drag, startPoint x: 223, startPoint y: 114, endPoint x: 218, endPoint y: 113, distance: 5.6
click at [218, 113] on icon at bounding box center [218, 114] width 2 height 4
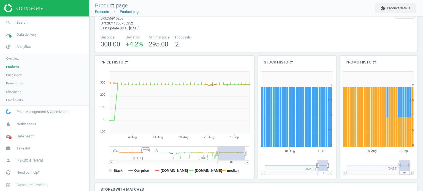
scroll to position [18, 0]
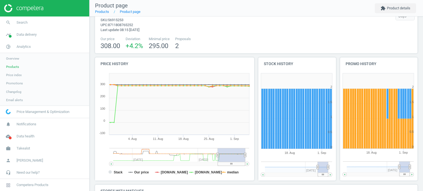
drag, startPoint x: 218, startPoint y: 156, endPoint x: 191, endPoint y: 156, distance: 27.0
click at [216, 156] on icon at bounding box center [217, 155] width 2 height 4
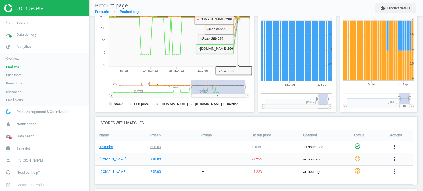
scroll to position [173, 0]
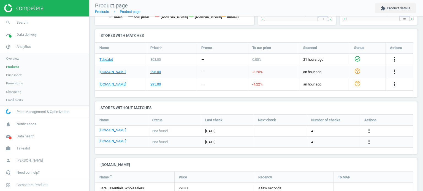
click at [394, 60] on icon "more_vert" at bounding box center [394, 59] width 7 height 7
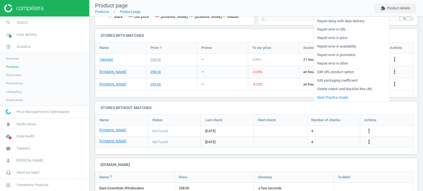
click at [279, 94] on div "Name Price arrow_downward Promo To our price Scanned Status Actions Takealot 30…" at bounding box center [254, 69] width 318 height 55
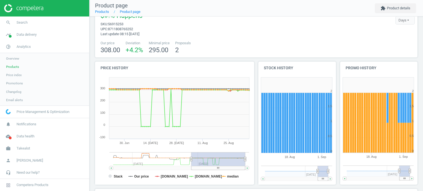
scroll to position [0, 0]
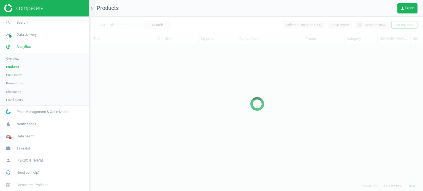
scroll to position [129, 328]
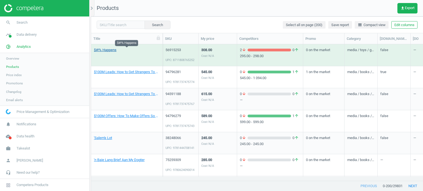
click at [109, 50] on link "$#!% Happens" at bounding box center [105, 50] width 23 height 5
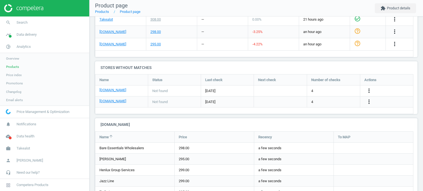
scroll to position [304, 0]
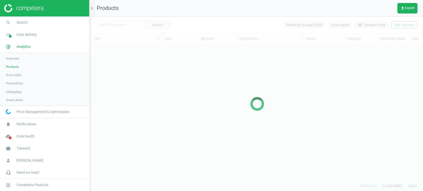
scroll to position [129, 328]
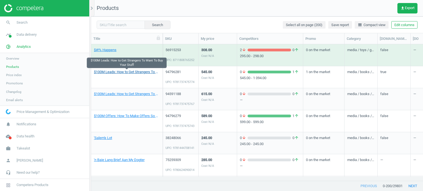
click at [126, 70] on link "$100M Leads: How to Get Strangers To Want To Buy Your Stuff" at bounding box center [127, 72] width 66 height 5
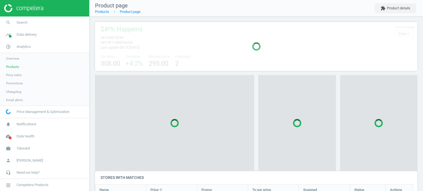
scroll to position [48, 327]
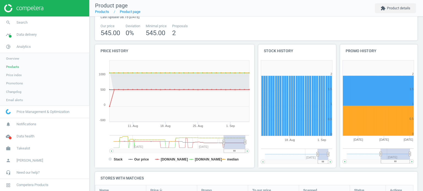
drag, startPoint x: 395, startPoint y: 153, endPoint x: 366, endPoint y: 153, distance: 28.6
click at [366, 153] on g at bounding box center [378, 156] width 71 height 15
drag, startPoint x: 378, startPoint y: 152, endPoint x: 362, endPoint y: 152, distance: 15.4
click at [362, 152] on g at bounding box center [378, 156] width 71 height 15
drag, startPoint x: 376, startPoint y: 154, endPoint x: 362, endPoint y: 154, distance: 13.8
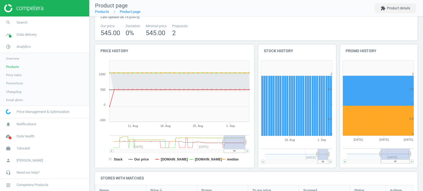
click at [362, 154] on g at bounding box center [378, 156] width 71 height 15
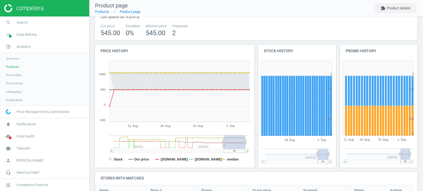
drag, startPoint x: 377, startPoint y: 154, endPoint x: 398, endPoint y: 153, distance: 20.9
click at [400, 153] on icon at bounding box center [401, 154] width 2 height 4
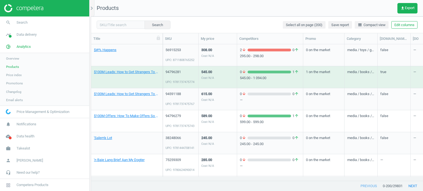
click at [18, 77] on span "Price index" at bounding box center [14, 75] width 16 height 4
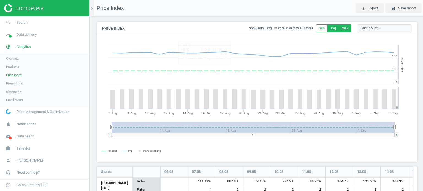
click at [339, 28] on button "max" at bounding box center [345, 29] width 13 height 8
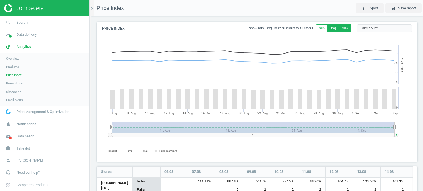
click at [329, 29] on button "avg" at bounding box center [333, 29] width 12 height 8
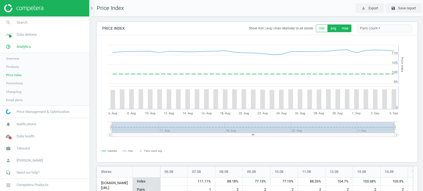
click at [329, 31] on button "avg" at bounding box center [333, 29] width 12 height 8
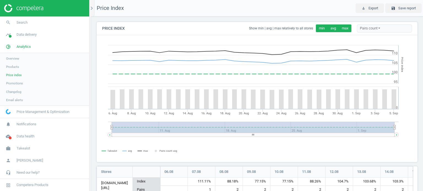
click at [316, 27] on button "min" at bounding box center [322, 29] width 12 height 8
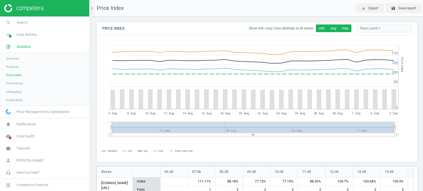
click at [316, 27] on button "min" at bounding box center [322, 29] width 12 height 8
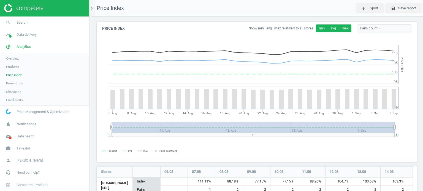
click at [316, 27] on button "min" at bounding box center [322, 29] width 12 height 8
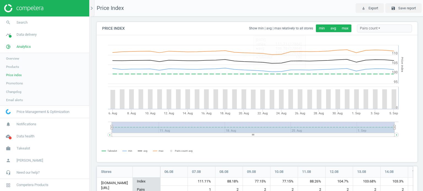
click at [330, 26] on button "avg" at bounding box center [333, 29] width 12 height 8
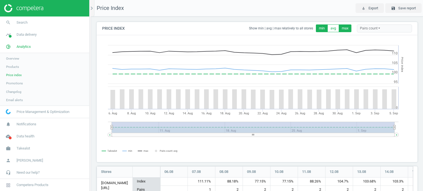
click at [340, 28] on button "max" at bounding box center [345, 29] width 13 height 8
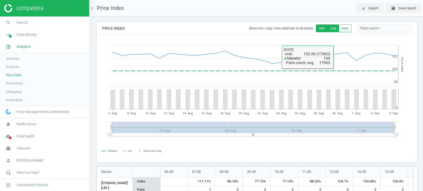
click at [328, 28] on button "avg" at bounding box center [333, 29] width 12 height 8
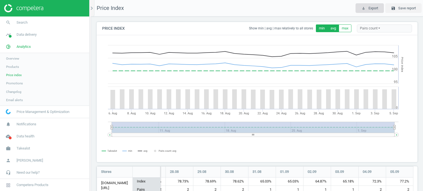
click at [366, 4] on button "play_for_work Export" at bounding box center [369, 8] width 28 height 10
click at [411, 22] on div "Price Index Show min | avg | max relatively to all stores min avg max Pairs cou…" at bounding box center [257, 28] width 321 height 13
click at [414, 11] on button "save Save report" at bounding box center [403, 8] width 36 height 10
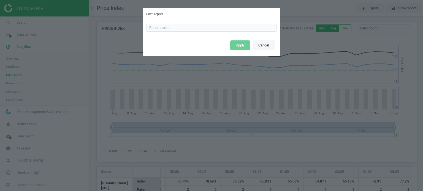
click at [260, 45] on button "Cancel" at bounding box center [264, 45] width 22 height 10
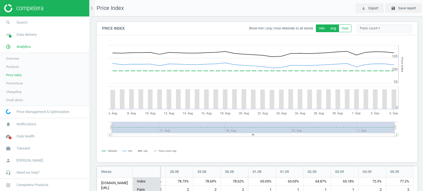
click at [15, 86] on span "Promotions" at bounding box center [14, 83] width 17 height 4
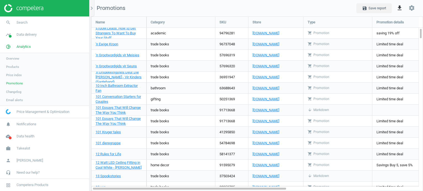
scroll to position [183, 340]
click at [93, 13] on div "chevron_right" at bounding box center [93, 8] width 4 height 17
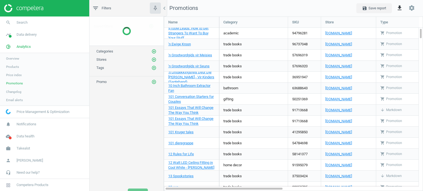
scroll to position [183, 268]
click at [164, 9] on icon "chevron_left" at bounding box center [164, 8] width 7 height 7
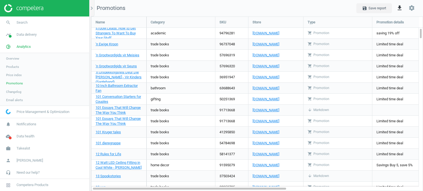
scroll to position [183, 340]
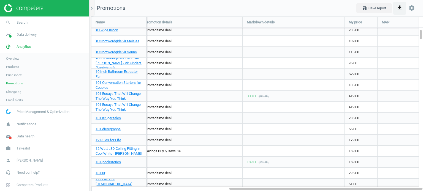
click at [398, 5] on icon "get_app" at bounding box center [399, 8] width 7 height 7
click at [345, 24] on label "Excel" at bounding box center [349, 21] width 14 height 5
click at [345, 23] on input "Excel" at bounding box center [344, 21] width 4 height 4
radio input "true"
click at [328, 23] on form "CSV Excel CSV for Excel" at bounding box center [358, 22] width 96 height 10
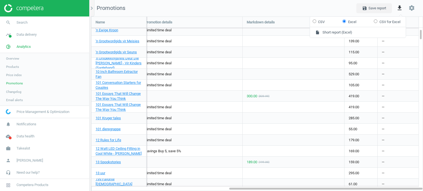
click at [323, 21] on label "CSV" at bounding box center [319, 21] width 12 height 5
click at [316, 21] on input "CSV" at bounding box center [315, 21] width 4 height 4
radio input "true"
click at [345, 20] on input "Excel" at bounding box center [344, 21] width 4 height 4
radio input "true"
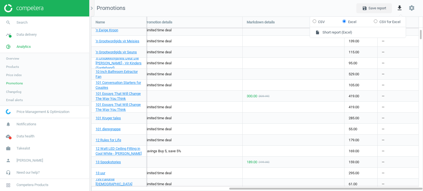
click at [381, 22] on label "CSV for Excel" at bounding box center [387, 21] width 26 height 5
click at [378, 22] on input "CSV for Excel" at bounding box center [376, 21] width 4 height 4
radio input "true"
click at [335, 7] on nav "Promotions save Save report get_app settings" at bounding box center [257, 8] width 332 height 17
click at [360, 7] on button "save Save report" at bounding box center [374, 8] width 36 height 10
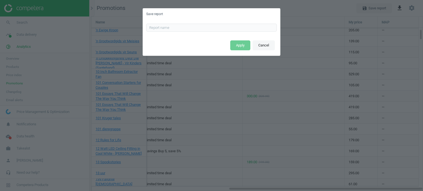
click at [271, 43] on button "Cancel" at bounding box center [264, 45] width 22 height 10
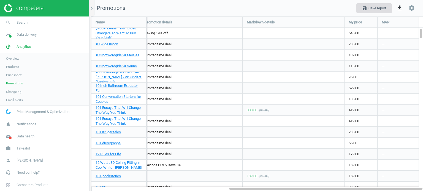
click at [383, 12] on button "save Save report" at bounding box center [374, 8] width 36 height 10
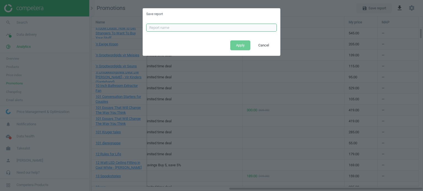
click at [226, 28] on input "text" at bounding box center [211, 28] width 131 height 8
click at [267, 47] on button "Cancel" at bounding box center [264, 45] width 22 height 10
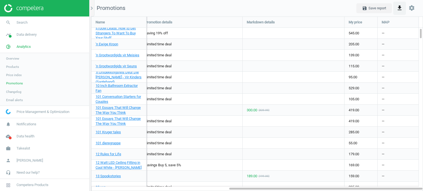
click at [399, 6] on icon "get_app" at bounding box center [399, 8] width 7 height 7
click at [313, 13] on nav "Promotions save Save report get_app settings" at bounding box center [257, 8] width 332 height 17
click at [91, 12] on div "chevron_right" at bounding box center [93, 8] width 4 height 17
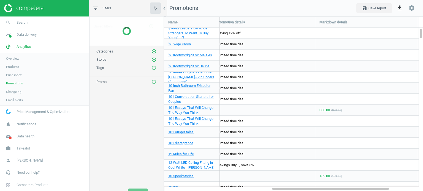
scroll to position [183, 268]
click at [154, 51] on icon "add_circle_outline" at bounding box center [153, 52] width 5 height 5
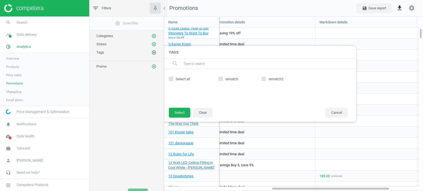
click at [154, 51] on icon "add_circle_outline" at bounding box center [153, 52] width 5 height 5
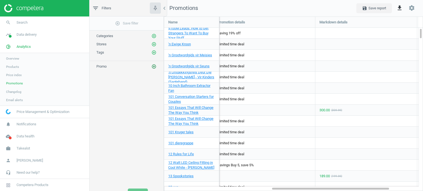
click at [154, 65] on icon "add_circle_outline" at bounding box center [153, 66] width 5 height 5
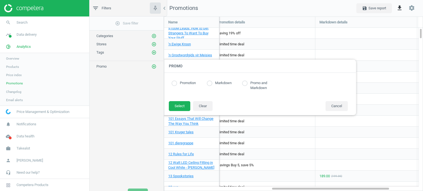
click at [212, 85] on input "radio" at bounding box center [210, 84] width 6 height 6
radio input "true"
click at [181, 108] on button "Select" at bounding box center [179, 106] width 21 height 10
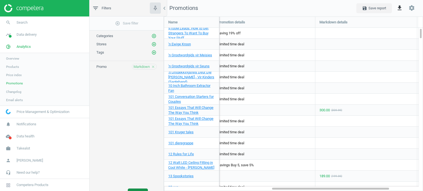
click at [140, 189] on button "Apply" at bounding box center [138, 194] width 20 height 10
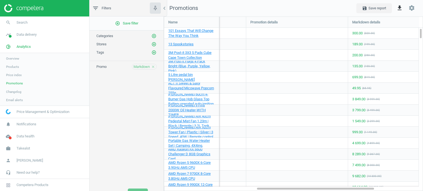
click at [16, 93] on span "Changelog" at bounding box center [13, 92] width 15 height 4
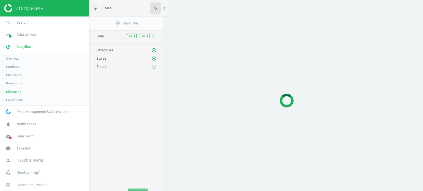
click at [17, 99] on span "Email alerts" at bounding box center [14, 100] width 17 height 4
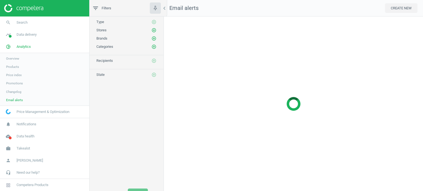
scroll to position [183, 268]
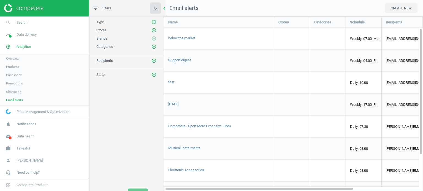
click at [164, 10] on icon "chevron_left" at bounding box center [164, 8] width 7 height 7
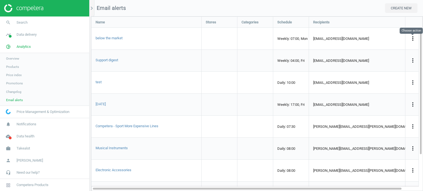
click at [413, 38] on icon "more_vert" at bounding box center [412, 38] width 7 height 7
click at [355, 63] on link "Delete" at bounding box center [377, 65] width 75 height 9
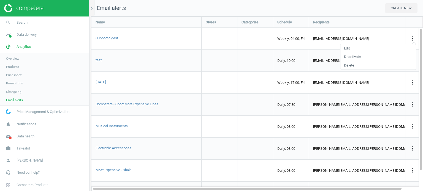
click at [281, 9] on nav "Email alerts CREATE NEW" at bounding box center [257, 8] width 332 height 17
click at [412, 39] on icon "more_vert" at bounding box center [412, 38] width 7 height 7
click at [374, 47] on link "Edit" at bounding box center [377, 48] width 75 height 9
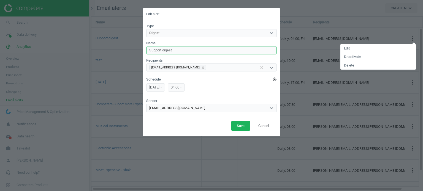
click at [167, 50] on input "Support digest" at bounding box center [211, 50] width 131 height 8
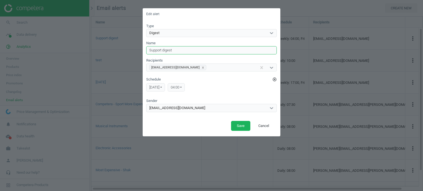
drag, startPoint x: 164, startPoint y: 52, endPoint x: 140, endPoint y: 53, distance: 24.3
click at [140, 53] on div "Edit alert Type Digest Name Support digest Recipients mariia.samokhvalova@compe…" at bounding box center [211, 95] width 423 height 191
type input "Digest"
click at [240, 125] on button "Save" at bounding box center [240, 126] width 19 height 10
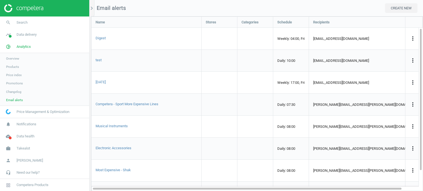
click at [13, 65] on span "Products" at bounding box center [12, 67] width 13 height 4
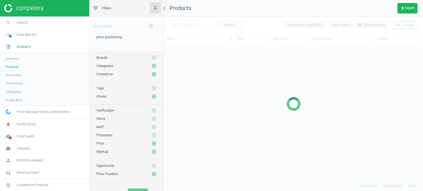
scroll to position [129, 255]
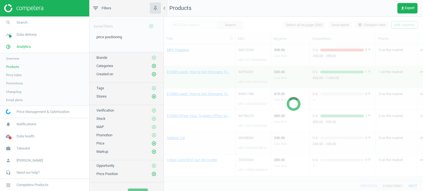
click at [17, 59] on span "Overview" at bounding box center [12, 58] width 13 height 4
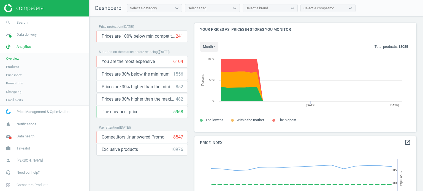
scroll to position [135, 226]
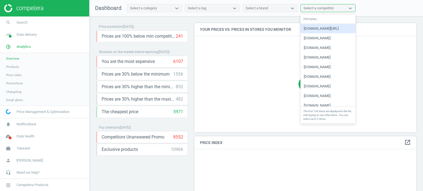
click at [319, 9] on div "Select a competitor" at bounding box center [318, 8] width 30 height 5
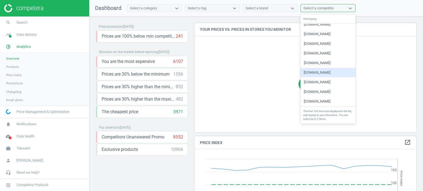
click at [332, 75] on div "[DOMAIN_NAME]" at bounding box center [327, 72] width 55 height 9
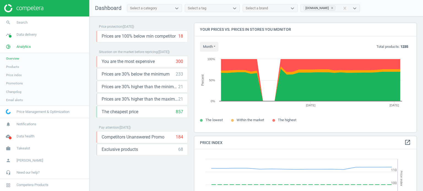
click at [18, 58] on span "Overview" at bounding box center [12, 58] width 13 height 4
click at [29, 34] on span "Data delivery" at bounding box center [27, 34] width 20 height 5
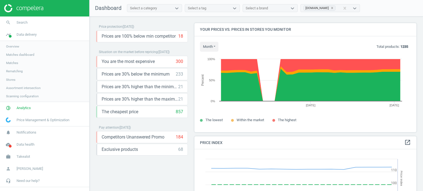
click at [16, 48] on span "Overview" at bounding box center [12, 46] width 13 height 4
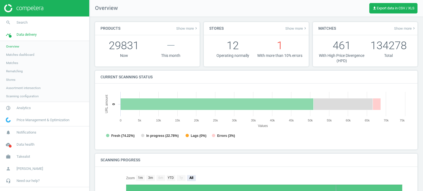
click at [297, 30] on span "Show more keyboard_arrow_right" at bounding box center [296, 28] width 22 height 4
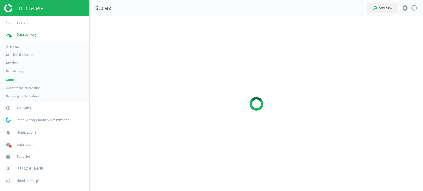
scroll to position [183, 342]
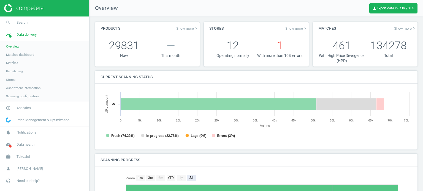
scroll to position [119, 316]
click at [398, 31] on div "Matches Show more keyboard_arrow_right" at bounding box center [365, 28] width 105 height 13
click at [400, 29] on span "Show more keyboard_arrow_right" at bounding box center [405, 28] width 22 height 4
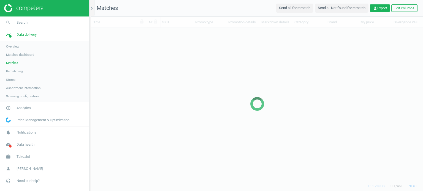
scroll to position [145, 328]
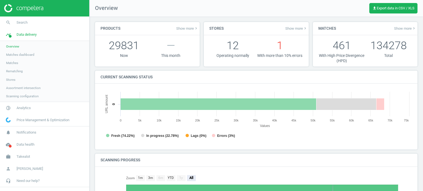
click at [19, 55] on span "Matches dashboard" at bounding box center [20, 55] width 28 height 4
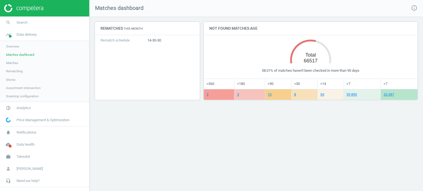
click at [358, 118] on div "Matches dashboard info_outline Rematches This month Rematch schedule 14-30-30 N…" at bounding box center [255, 95] width 333 height 191
click at [388, 94] on link "26 547" at bounding box center [389, 95] width 10 height 4
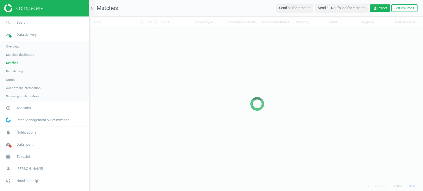
scroll to position [145, 328]
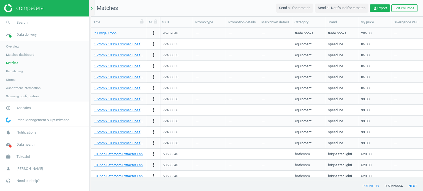
click at [91, 11] on icon "chevron_right" at bounding box center [91, 8] width 7 height 7
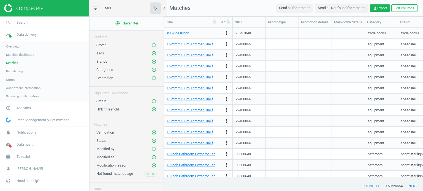
scroll to position [12, 0]
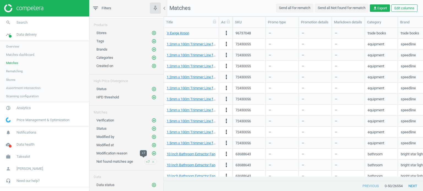
click at [146, 160] on span "<7" at bounding box center [148, 162] width 4 height 5
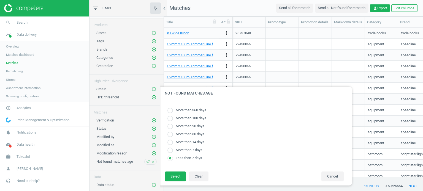
radio input "true"
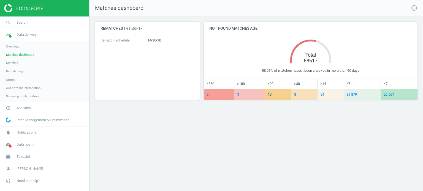
click at [271, 94] on link "10" at bounding box center [270, 95] width 4 height 4
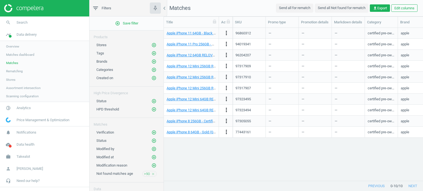
scroll to position [12, 0]
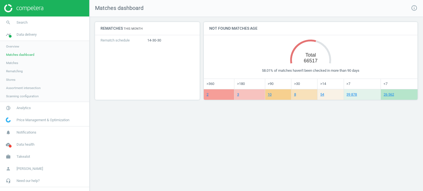
click at [14, 62] on span "Matches" at bounding box center [12, 63] width 12 height 4
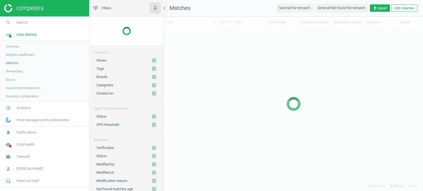
scroll to position [145, 255]
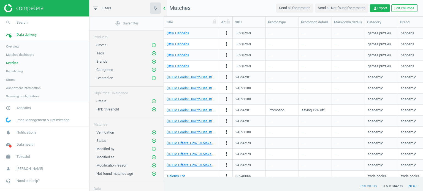
click at [165, 9] on icon "chevron_left" at bounding box center [164, 8] width 7 height 7
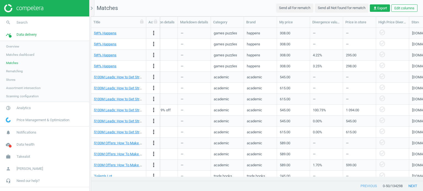
scroll to position [0, 81]
click at [405, 11] on button "Edit columns" at bounding box center [404, 8] width 26 height 8
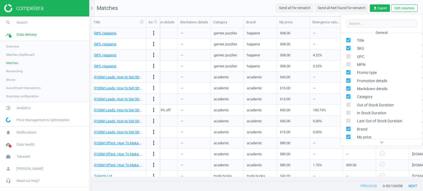
click at [370, 88] on span "Markdown details" at bounding box center [370, 88] width 33 height 5
click at [349, 90] on input "checkbox" at bounding box center [349, 89] width 4 height 4
checkbox input "false"
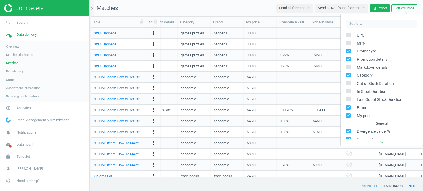
scroll to position [32, 0]
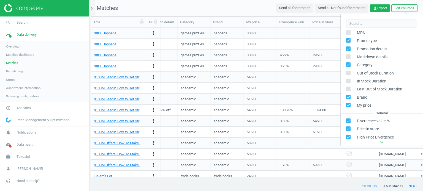
click at [248, 10] on nav "Matches Send all for rematch Send all Not found for rematch get_app Export Edit…" at bounding box center [257, 8] width 332 height 17
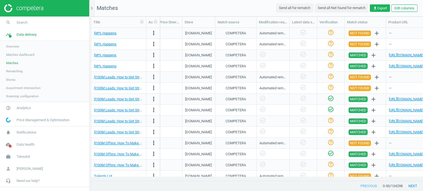
scroll to position [0, 275]
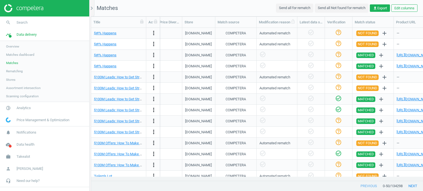
drag, startPoint x: 287, startPoint y: 24, endPoint x: 294, endPoint y: 25, distance: 6.6
click at [294, 25] on div at bounding box center [297, 22] width 6 height 11
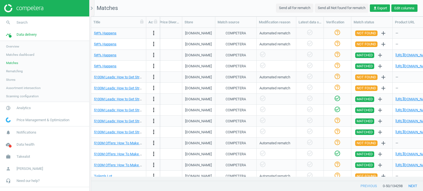
click at [397, 8] on button "Edit columns" at bounding box center [404, 8] width 26 height 8
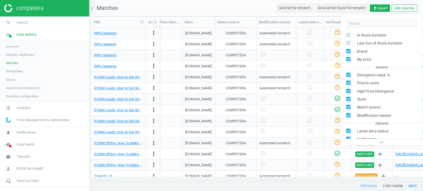
scroll to position [84, 0]
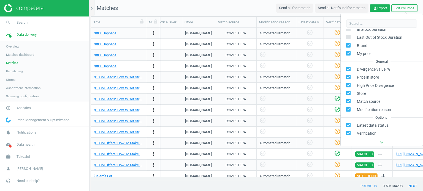
click at [351, 110] on label at bounding box center [350, 109] width 8 height 5
click at [350, 110] on input "checkbox" at bounding box center [349, 110] width 4 height 4
checkbox input "false"
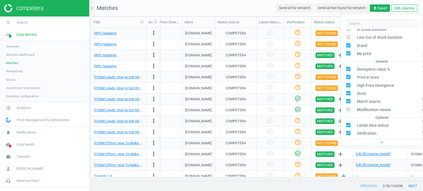
click at [258, 6] on nav "Matches Send all for rematch Send all Not found for rematch get_app Export Edit…" at bounding box center [257, 8] width 332 height 17
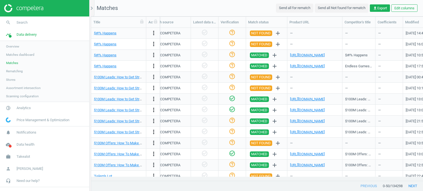
scroll to position [0, 341]
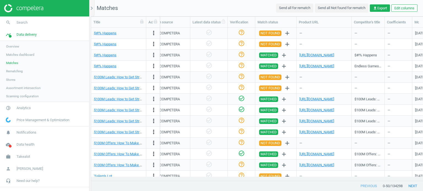
drag, startPoint x: 217, startPoint y: 24, endPoint x: 226, endPoint y: 23, distance: 9.4
click at [226, 23] on div at bounding box center [228, 22] width 6 height 11
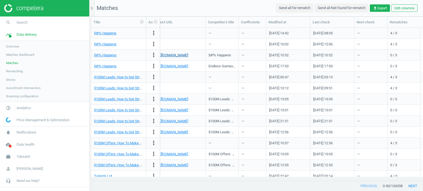
scroll to position [0, 487]
click at [408, 10] on button "Edit columns" at bounding box center [404, 8] width 26 height 8
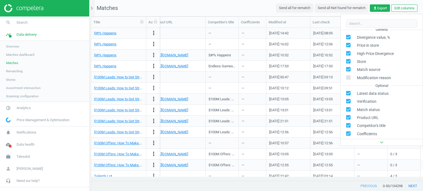
scroll to position [127, 0]
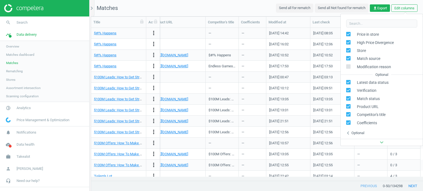
click at [348, 121] on input "checkbox" at bounding box center [349, 123] width 4 height 4
checkbox input "false"
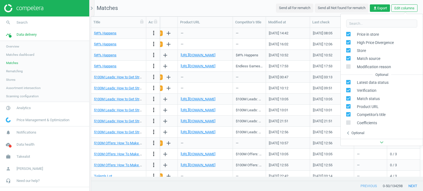
scroll to position [0, 460]
click at [241, 6] on nav "Matches Send all for rematch Send all Not found for rematch get_app Export Edit…" at bounding box center [257, 8] width 332 height 17
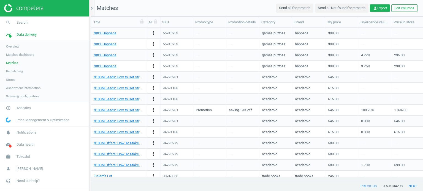
scroll to position [0, 0]
click at [152, 75] on icon "more_vert" at bounding box center [153, 77] width 7 height 7
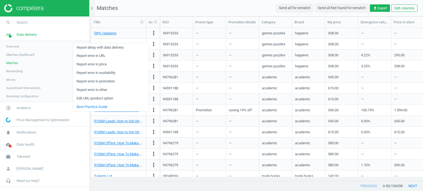
click at [154, 6] on nav "Matches Send all for rematch Send all Not found for rematch get_app Export Edit…" at bounding box center [257, 8] width 332 height 17
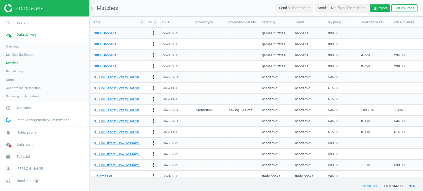
click at [126, 36] on div "$#!% Happens" at bounding box center [118, 33] width 49 height 10
drag, startPoint x: 126, startPoint y: 36, endPoint x: 107, endPoint y: 34, distance: 19.4
click at [107, 34] on div "$#!% Happens" at bounding box center [118, 33] width 49 height 10
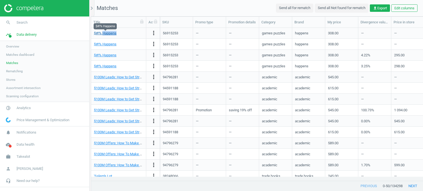
click at [107, 34] on link "$#!% Happens" at bounding box center [105, 33] width 23 height 4
click at [109, 46] on link "$#!% Happens" at bounding box center [105, 44] width 23 height 4
click at [252, 10] on nav "Matches Send all for rematch Send all Not found for rematch get_app Export Edit…" at bounding box center [257, 8] width 332 height 17
click at [11, 47] on span "Overview" at bounding box center [12, 46] width 13 height 4
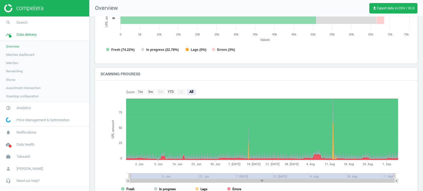
scroll to position [59, 0]
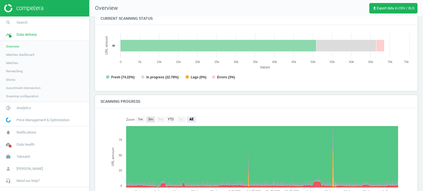
click at [154, 119] on rect at bounding box center [150, 120] width 9 height 6
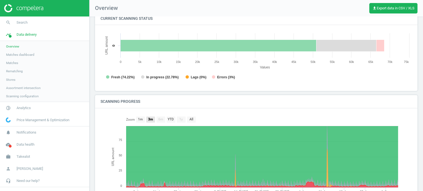
scroll to position [106, 0]
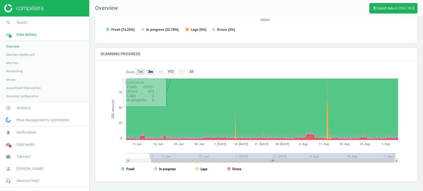
click at [140, 73] on text "1m" at bounding box center [140, 72] width 5 height 4
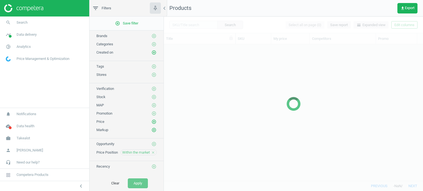
scroll to position [129, 255]
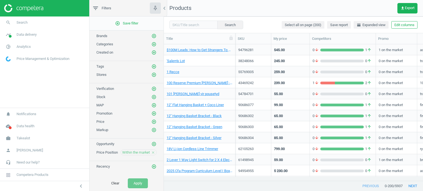
scroll to position [129, 255]
click at [27, 37] on link "timeline Data delivery" at bounding box center [44, 35] width 89 height 12
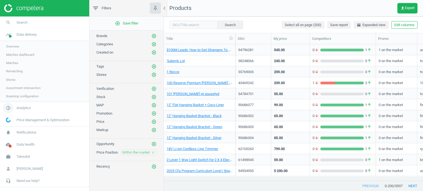
click at [18, 104] on link "pie_chart_outlined Analytics" at bounding box center [44, 108] width 89 height 12
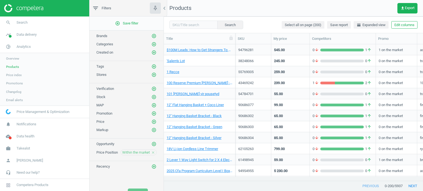
click at [15, 58] on span "Overview" at bounding box center [12, 58] width 13 height 4
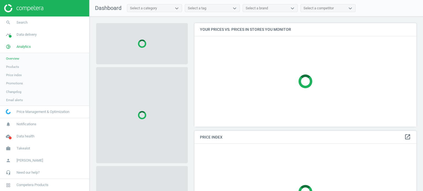
scroll to position [112, 226]
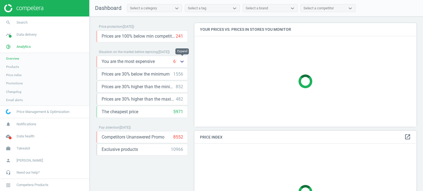
click at [180, 63] on icon "keyboard_arrow_down" at bounding box center [182, 61] width 7 height 7
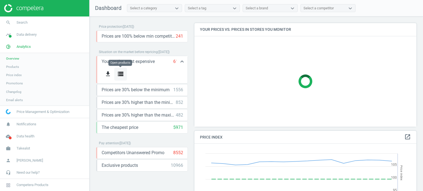
click at [120, 72] on icon "storage" at bounding box center [120, 74] width 7 height 7
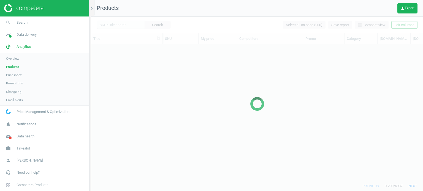
scroll to position [129, 328]
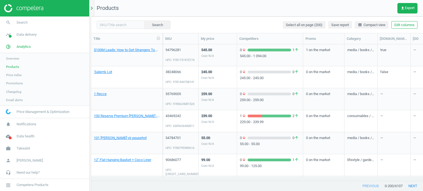
click at [93, 10] on icon "chevron_right" at bounding box center [91, 8] width 7 height 7
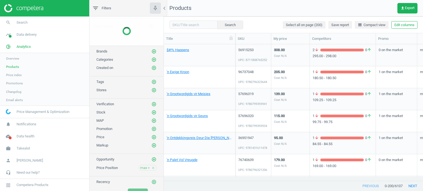
scroll to position [129, 255]
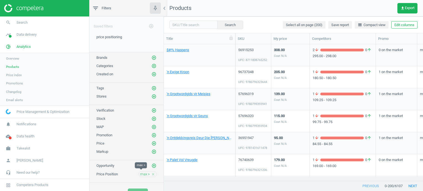
click at [140, 173] on span "max >" at bounding box center [145, 174] width 10 height 5
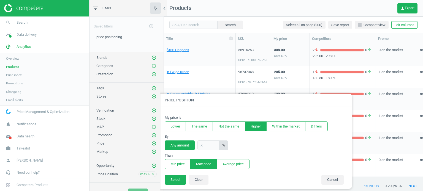
click at [13, 65] on span "Products" at bounding box center [12, 67] width 13 height 4
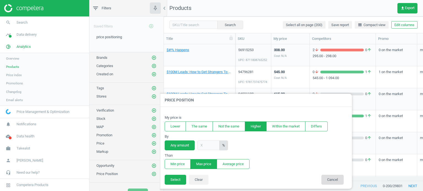
click at [327, 177] on button "Cancel" at bounding box center [332, 180] width 22 height 10
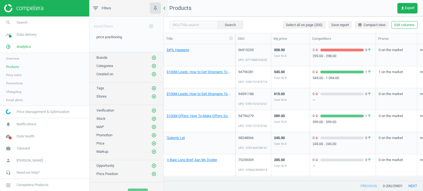
click at [165, 4] on div "chevron_left" at bounding box center [166, 8] width 4 height 17
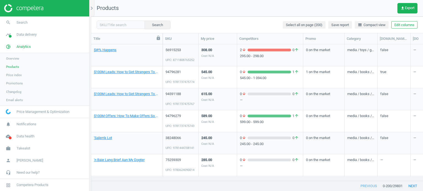
click at [158, 39] on icon at bounding box center [158, 38] width 5 height 5
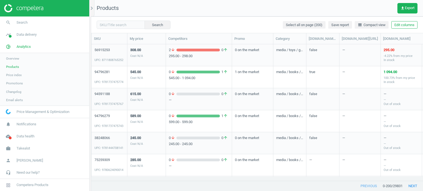
scroll to position [0, 98]
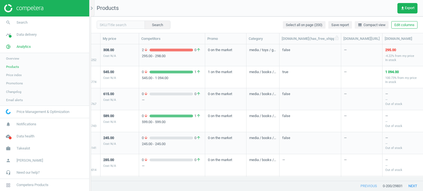
drag, startPoint x: 311, startPoint y: 37, endPoint x: 340, endPoint y: 42, distance: 29.0
click at [340, 42] on div at bounding box center [341, 38] width 6 height 11
drag, startPoint x: 339, startPoint y: 39, endPoint x: 335, endPoint y: 39, distance: 4.7
click at [335, 39] on div at bounding box center [336, 38] width 6 height 11
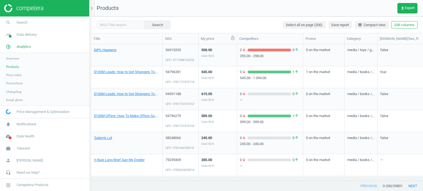
click at [234, 39] on icon at bounding box center [232, 38] width 5 height 5
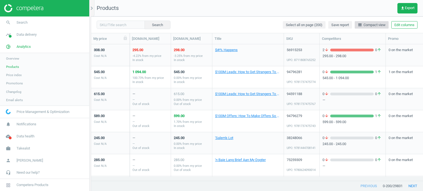
click at [371, 24] on span "line_weight Compact view" at bounding box center [372, 25] width 28 height 5
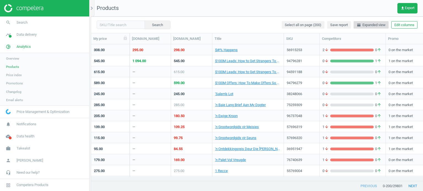
click at [370, 26] on span "horizontal_split Expanded view" at bounding box center [371, 25] width 29 height 5
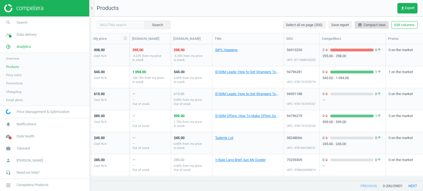
click at [380, 23] on span "line_weight Compact view" at bounding box center [372, 25] width 28 height 5
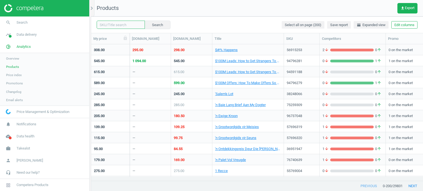
click at [113, 28] on input "text" at bounding box center [121, 25] width 48 height 8
click at [128, 22] on input "text" at bounding box center [121, 25] width 48 height 8
click at [171, 12] on nav "Products get_app Export" at bounding box center [257, 8] width 332 height 17
click at [116, 24] on input "text" at bounding box center [121, 25] width 48 height 8
click at [208, 9] on nav "Products get_app Export" at bounding box center [257, 8] width 332 height 17
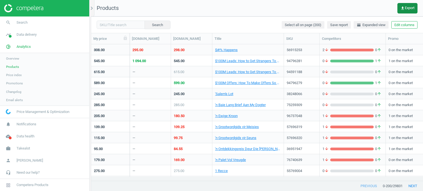
click at [412, 5] on button "get_app Export" at bounding box center [407, 8] width 20 height 10
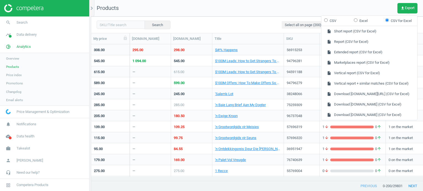
click at [360, 16] on form "CSV Excel CSV for Excel" at bounding box center [369, 20] width 96 height 10
click at [335, 21] on label "CSV" at bounding box center [330, 20] width 12 height 5
click at [328, 21] on input "CSV" at bounding box center [326, 20] width 4 height 4
radio input "true"
click at [360, 19] on label "Excel" at bounding box center [361, 20] width 14 height 5
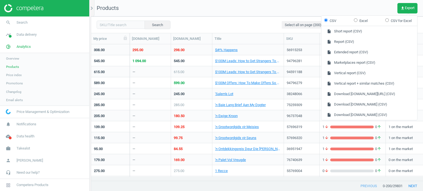
click at [357, 19] on input "Excel" at bounding box center [356, 20] width 4 height 4
radio input "true"
click at [329, 23] on form "CSV Excel CSV for Excel" at bounding box center [369, 20] width 96 height 10
click at [330, 22] on label "CSV" at bounding box center [330, 20] width 12 height 5
click at [328, 22] on input "CSV" at bounding box center [326, 20] width 4 height 4
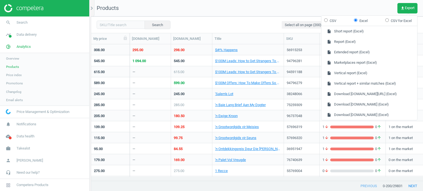
radio input "true"
click at [218, 17] on div "Search Select all on page (200) Save report horizontal_split Expanded view Edit…" at bounding box center [257, 25] width 332 height 17
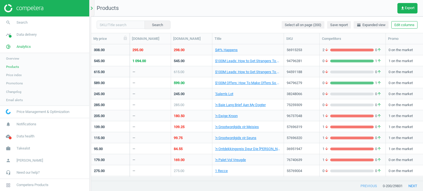
click at [93, 11] on icon "chevron_right" at bounding box center [91, 8] width 7 height 7
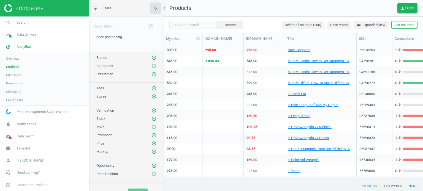
scroll to position [3, 0]
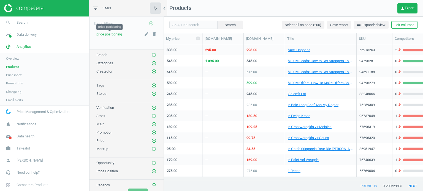
click at [111, 34] on span "price positioning" at bounding box center [109, 34] width 26 height 4
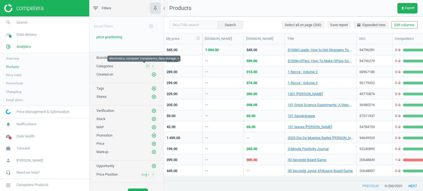
click at [146, 67] on span "51" at bounding box center [148, 66] width 4 height 5
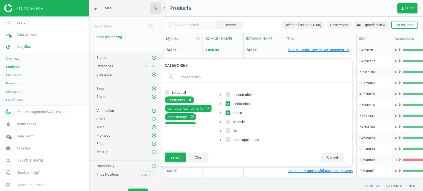
click at [220, 105] on icon "arrow_right" at bounding box center [220, 104] width 7 height 7
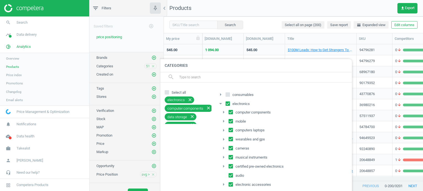
click at [220, 105] on icon "arrow_drop_down" at bounding box center [220, 104] width 7 height 7
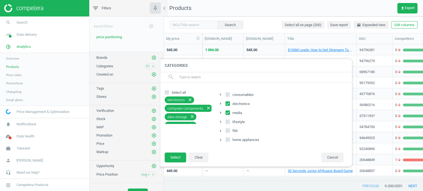
click at [229, 104] on input "electronics" at bounding box center [228, 104] width 4 height 4
checkbox input "true"
click at [221, 111] on icon "arrow_right" at bounding box center [220, 113] width 7 height 7
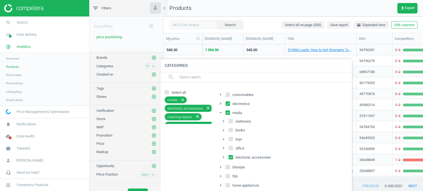
click at [221, 105] on icon "arrow_right" at bounding box center [220, 104] width 7 height 7
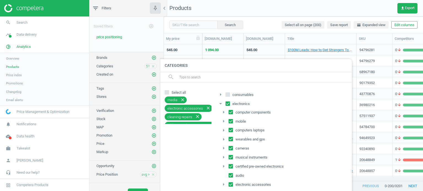
click at [221, 105] on icon "arrow_drop_down" at bounding box center [220, 104] width 7 height 7
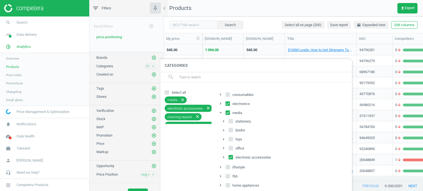
click at [222, 113] on icon "arrow_drop_down" at bounding box center [220, 113] width 7 height 7
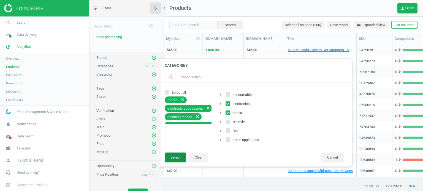
click at [184, 155] on button "Select" at bounding box center [175, 158] width 21 height 10
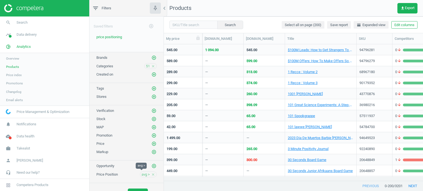
click at [142, 173] on span "avg >" at bounding box center [146, 174] width 8 height 5
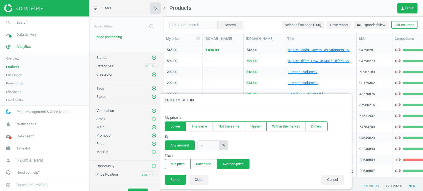
click at [133, 188] on div "Clear Apply" at bounding box center [126, 193] width 74 height 15
click at [169, 179] on button "Select" at bounding box center [175, 180] width 21 height 10
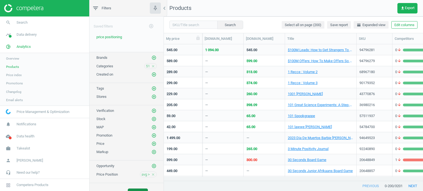
click at [135, 190] on button "Apply" at bounding box center [138, 194] width 20 height 10
click at [164, 10] on icon "chevron_left" at bounding box center [164, 8] width 7 height 7
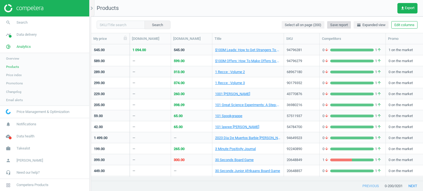
click at [338, 26] on span "Save report" at bounding box center [339, 25] width 18 height 5
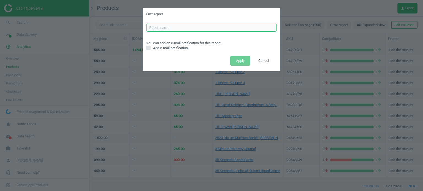
click at [187, 29] on input "text" at bounding box center [211, 28] width 131 height 8
click at [162, 49] on span "Add e-mail notification" at bounding box center [170, 48] width 37 height 5
click at [150, 49] on input "Add e-mail notification" at bounding box center [149, 48] width 4 height 4
checkbox input "true"
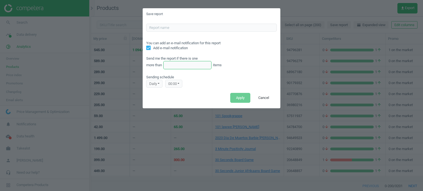
click at [181, 66] on input "text" at bounding box center [187, 65] width 48 height 8
click at [228, 51] on div "Send me the report if there is one more than items Sending schedule daily Daily…" at bounding box center [211, 69] width 131 height 37
click at [194, 65] on input "text" at bounding box center [187, 65] width 48 height 8
click at [220, 59] on div "Send me the report if there is one more than items Sending schedule daily Daily…" at bounding box center [211, 69] width 131 height 37
click at [178, 69] on div "Send me the report if there is one more than items Sending schedule daily Daily…" at bounding box center [211, 69] width 131 height 37
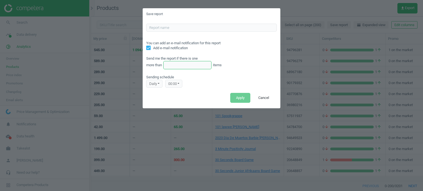
click at [183, 68] on input "text" at bounding box center [187, 65] width 48 height 8
type input "3201"
click at [263, 99] on button "Cancel" at bounding box center [264, 98] width 22 height 10
checkbox input "false"
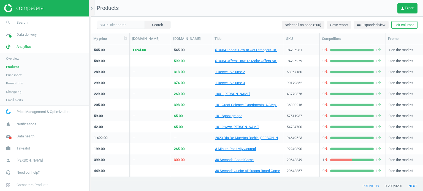
click at [118, 53] on div "545.00" at bounding box center [110, 50] width 33 height 10
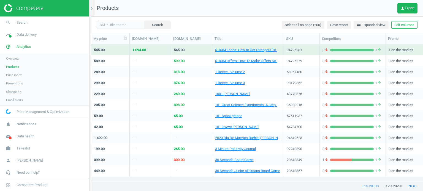
click at [118, 53] on div "545.00" at bounding box center [110, 50] width 33 height 10
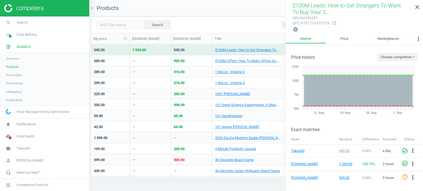
scroll to position [35, 0]
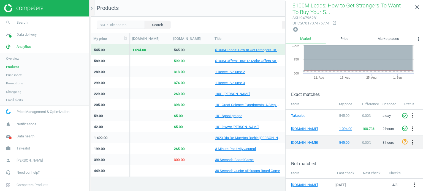
click at [409, 141] on icon "more_vert" at bounding box center [412, 142] width 7 height 7
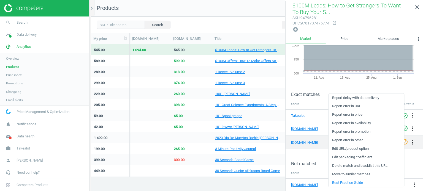
click at [409, 141] on icon "more_vert" at bounding box center [412, 142] width 7 height 7
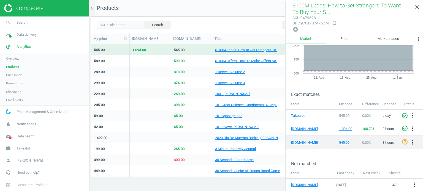
click at [409, 141] on icon "more_vert" at bounding box center [412, 142] width 7 height 7
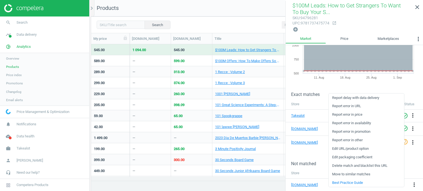
click at [371, 25] on div "sku : 94796281 upc : 9781737475774 open_in_new" at bounding box center [354, 20] width 124 height 11
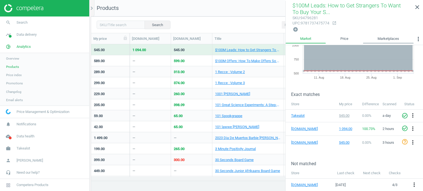
click at [379, 34] on link "Marketplaces" at bounding box center [388, 38] width 51 height 9
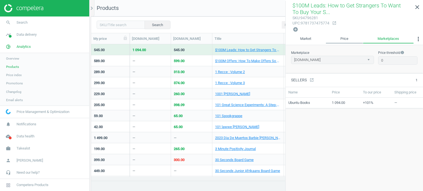
click at [344, 38] on link "Price" at bounding box center [344, 38] width 37 height 9
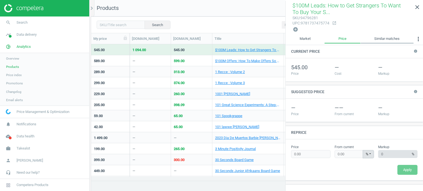
click at [376, 38] on link "Similar matches" at bounding box center [386, 38] width 53 height 9
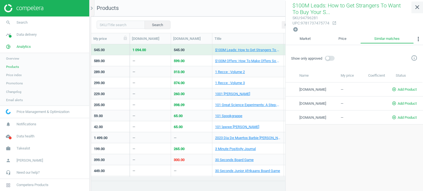
click at [419, 7] on icon "close" at bounding box center [417, 7] width 7 height 7
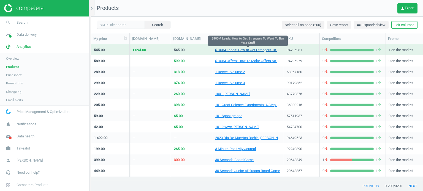
click at [222, 49] on link "$100M Leads: How to Get Strangers To Want To Buy Your Stuff" at bounding box center [248, 50] width 66 height 5
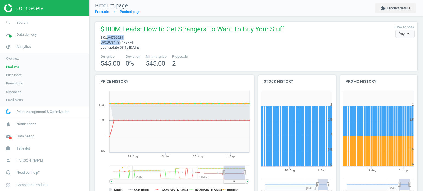
drag, startPoint x: 107, startPoint y: 38, endPoint x: 120, endPoint y: 44, distance: 14.3
click at [120, 44] on div "$100M Leads: How to Get Strangers To Want To Buy Your Stuff sku : 94796281 upc …" at bounding box center [191, 37] width 186 height 25
click at [126, 44] on span "9781737475774" at bounding box center [120, 42] width 25 height 4
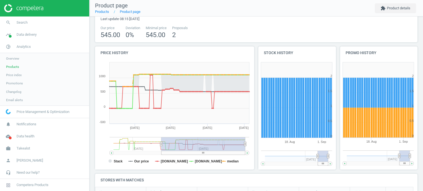
drag, startPoint x: 224, startPoint y: 143, endPoint x: 162, endPoint y: 145, distance: 62.0
click at [162, 145] on icon at bounding box center [161, 144] width 2 height 4
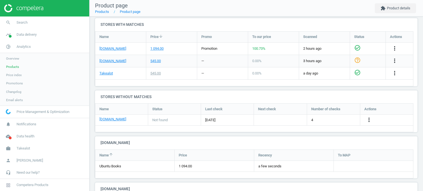
scroll to position [184, 0]
click at [394, 48] on icon "more_vert" at bounding box center [394, 48] width 7 height 7
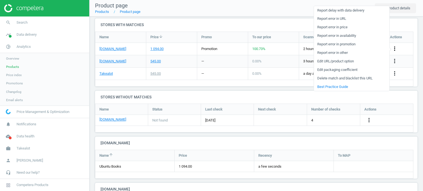
click at [394, 48] on icon "more_vert" at bounding box center [394, 48] width 7 height 7
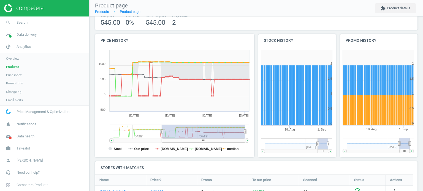
scroll to position [33, 0]
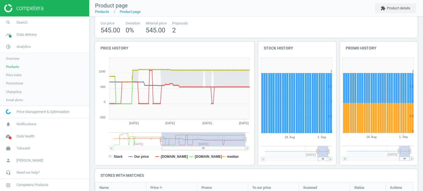
click at [17, 74] on span "Price index" at bounding box center [14, 75] width 16 height 4
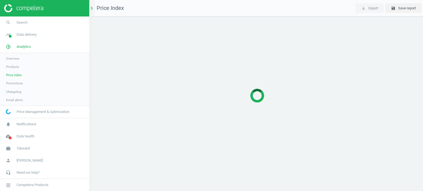
click at [91, 7] on icon "chevron_right" at bounding box center [91, 8] width 7 height 7
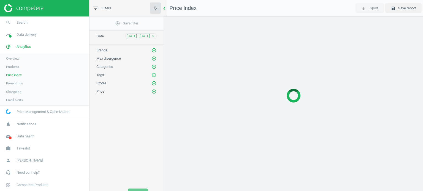
click at [163, 9] on icon "chevron_left" at bounding box center [164, 8] width 7 height 7
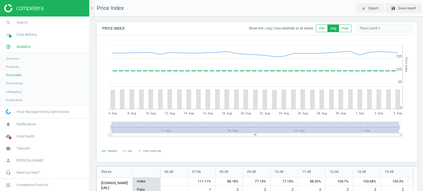
scroll to position [252, 325]
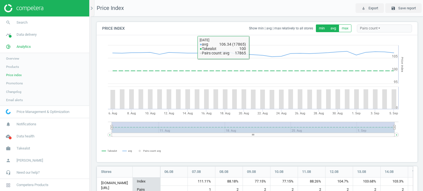
click at [316, 30] on button "min" at bounding box center [322, 29] width 12 height 8
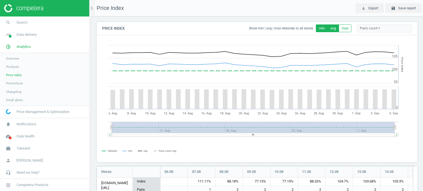
click at [316, 30] on button "min" at bounding box center [322, 29] width 12 height 8
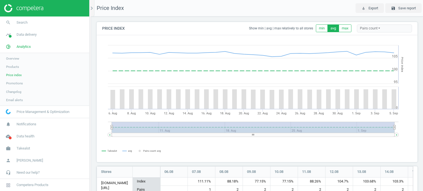
click at [332, 29] on button "avg" at bounding box center [333, 29] width 12 height 8
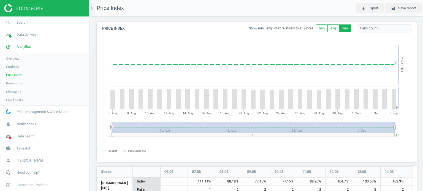
click at [339, 28] on button "max" at bounding box center [345, 29] width 13 height 8
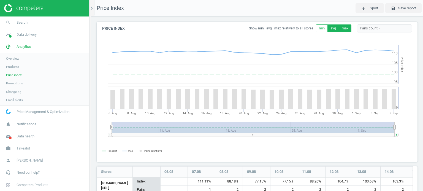
click at [330, 28] on button "avg" at bounding box center [333, 29] width 12 height 8
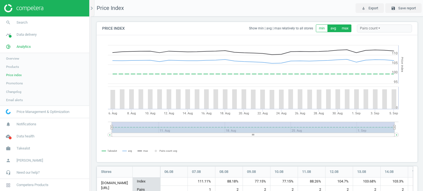
click at [339, 27] on button "max" at bounding box center [345, 29] width 13 height 8
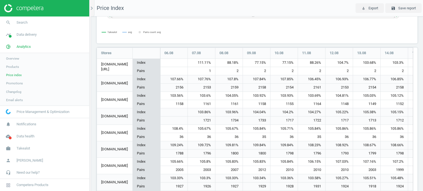
scroll to position [120, 0]
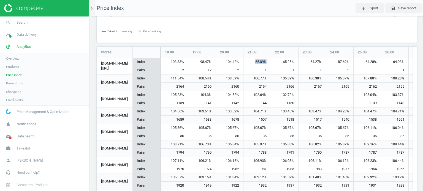
drag, startPoint x: 252, startPoint y: 62, endPoint x: 266, endPoint y: 62, distance: 13.8
click at [266, 62] on div "65.09%" at bounding box center [256, 62] width 27 height 8
drag, startPoint x: 281, startPoint y: 63, endPoint x: 295, endPoint y: 63, distance: 13.8
click at [295, 63] on div "65.25%" at bounding box center [284, 62] width 27 height 8
drag, startPoint x: 311, startPoint y: 64, endPoint x: 322, endPoint y: 63, distance: 11.9
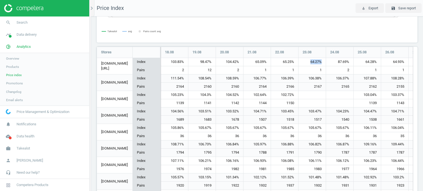
click at [322, 63] on div "64.27%" at bounding box center [311, 62] width 27 height 8
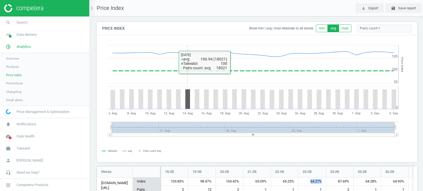
scroll to position [0, 0]
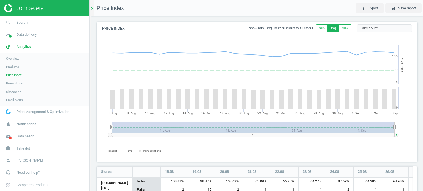
click at [94, 5] on icon "chevron_right" at bounding box center [91, 8] width 7 height 7
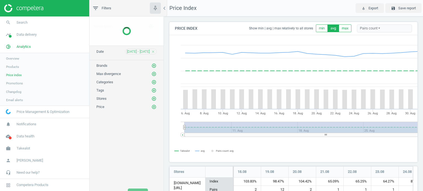
scroll to position [252, 252]
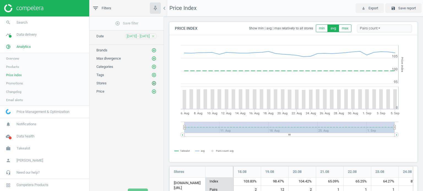
click at [154, 83] on icon "add_circle_outline" at bounding box center [153, 83] width 5 height 5
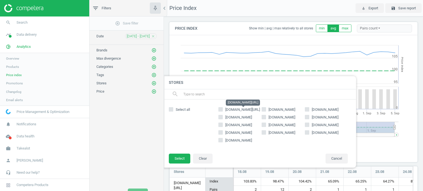
click at [247, 111] on span "[DOMAIN_NAME][URL]" at bounding box center [242, 110] width 35 height 4
click at [222, 111] on input "[DOMAIN_NAME][URL]" at bounding box center [221, 110] width 4 height 4
checkbox input "true"
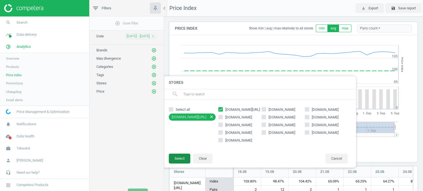
click at [181, 155] on button "Select" at bounding box center [179, 159] width 21 height 10
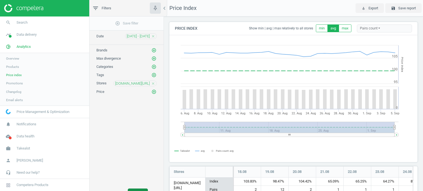
click at [135, 190] on button "Apply" at bounding box center [138, 194] width 20 height 10
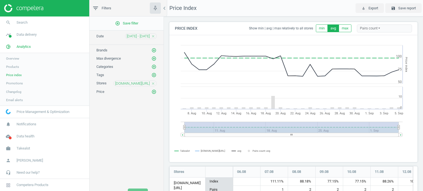
scroll to position [54, 252]
click at [152, 82] on icon "close" at bounding box center [153, 84] width 4 height 4
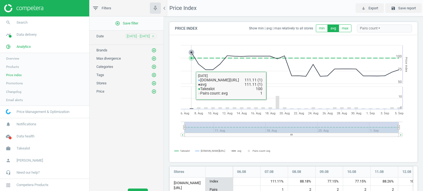
scroll to position [30, 0]
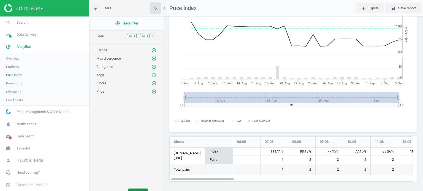
click at [134, 190] on button "Apply" at bounding box center [138, 194] width 20 height 10
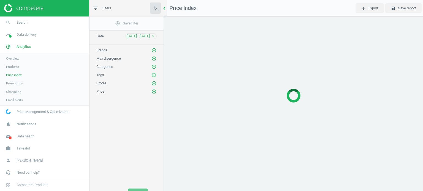
click at [164, 9] on icon "chevron_left" at bounding box center [164, 8] width 7 height 7
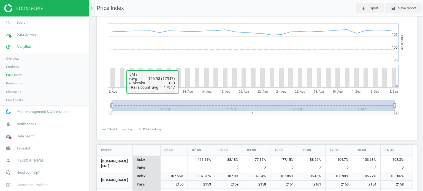
scroll to position [21, 0]
click at [15, 85] on span "Promotions" at bounding box center [14, 83] width 17 height 4
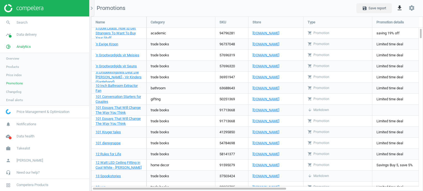
scroll to position [183, 340]
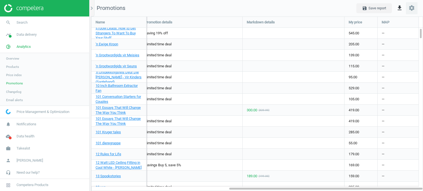
click at [413, 11] on icon "settings" at bounding box center [411, 8] width 7 height 7
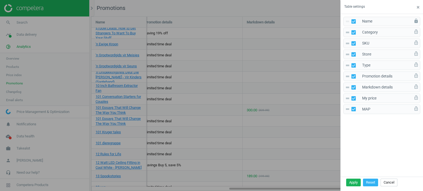
click at [353, 32] on input "checkbox" at bounding box center [354, 33] width 4 height 4
checkbox input "true"
click at [353, 42] on input "checkbox" at bounding box center [354, 44] width 4 height 4
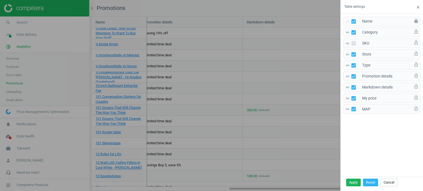
checkbox input "true"
click at [392, 43] on div "drag_handle SKU lock_open" at bounding box center [381, 44] width 77 height 10
click at [390, 183] on button "Cancel" at bounding box center [389, 183] width 17 height 8
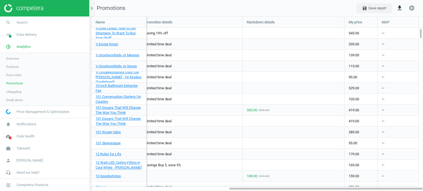
click at [92, 11] on icon "chevron_right" at bounding box center [91, 8] width 7 height 7
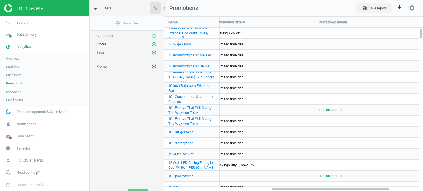
click at [156, 66] on icon "add_circle_outline" at bounding box center [153, 66] width 5 height 5
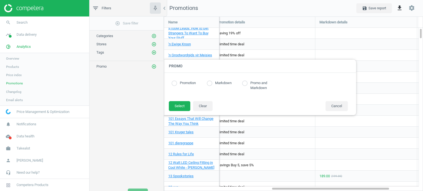
click at [207, 85] on input "radio" at bounding box center [210, 84] width 6 height 6
radio input "true"
drag, startPoint x: 188, startPoint y: 99, endPoint x: 183, endPoint y: 104, distance: 7.4
click at [183, 104] on div "Promotion Markdown Promo and Markdown Select Clear Cancel" at bounding box center [259, 94] width 193 height 42
click at [183, 104] on button "Select" at bounding box center [179, 106] width 21 height 10
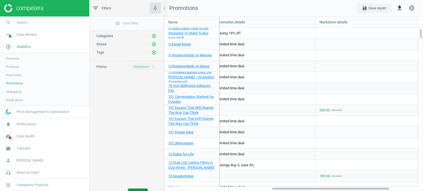
click at [136, 189] on button "Apply" at bounding box center [138, 194] width 20 height 10
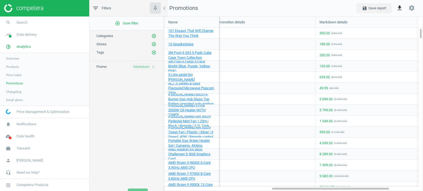
scroll to position [183, 268]
click at [10, 101] on span "Email alerts" at bounding box center [14, 100] width 17 height 4
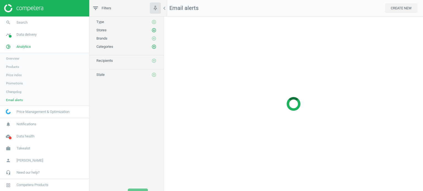
scroll to position [183, 268]
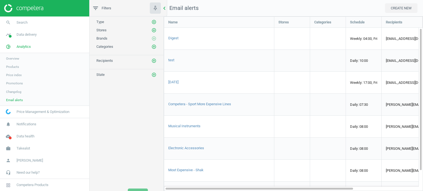
click at [165, 10] on icon "chevron_left" at bounding box center [164, 8] width 7 height 7
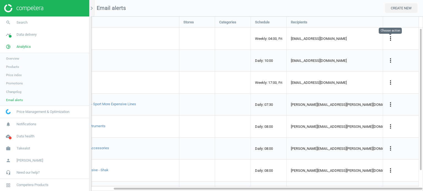
click at [389, 39] on icon "more_vert" at bounding box center [390, 38] width 7 height 7
click at [354, 47] on link "Edit" at bounding box center [355, 48] width 75 height 9
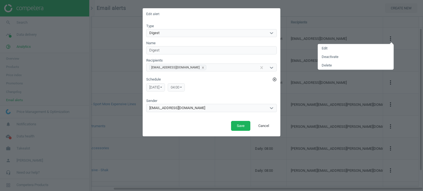
click at [337, 49] on link "Edit" at bounding box center [355, 48] width 75 height 9
click at [262, 124] on button "Cancel" at bounding box center [264, 126] width 22 height 10
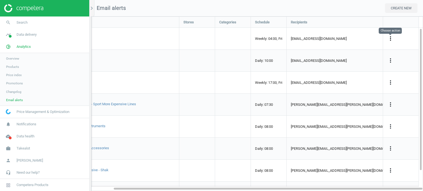
click at [387, 41] on icon "more_vert" at bounding box center [390, 38] width 7 height 7
click at [394, 11] on button "CREATE NEW" at bounding box center [401, 8] width 32 height 10
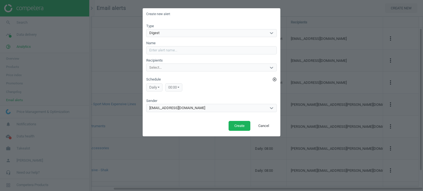
click at [159, 35] on div "Digest" at bounding box center [206, 32] width 120 height 7
click at [164, 52] on input "Name" at bounding box center [211, 50] width 131 height 8
click at [267, 130] on button "Cancel" at bounding box center [264, 126] width 22 height 10
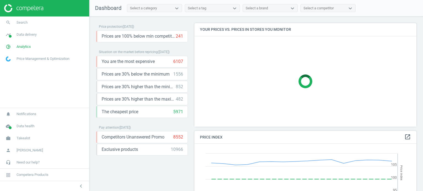
scroll to position [135, 226]
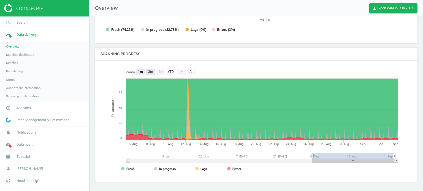
scroll to position [119, 316]
click at [153, 73] on rect at bounding box center [150, 72] width 9 height 6
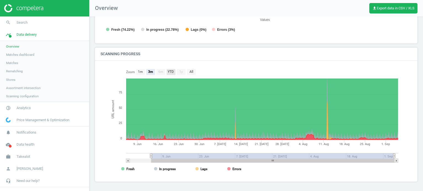
click at [172, 74] on rect at bounding box center [171, 72] width 9 height 6
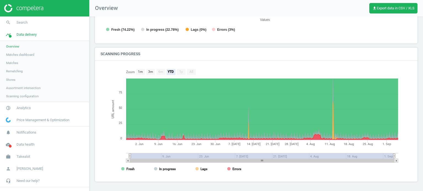
click at [188, 72] on rect at bounding box center [191, 72] width 9 height 6
click at [172, 169] on tspan "In progress" at bounding box center [167, 169] width 17 height 4
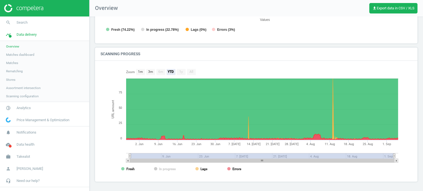
click at [172, 169] on tspan "In progress" at bounding box center [167, 169] width 17 height 4
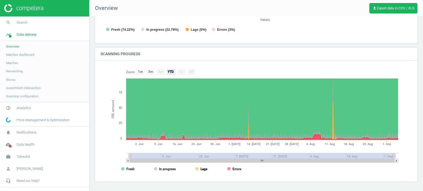
click at [201, 170] on tspan "Lags" at bounding box center [203, 169] width 7 height 4
click at [227, 168] on rect at bounding box center [254, 121] width 294 height 110
click at [236, 168] on tspan "Errors" at bounding box center [236, 169] width 9 height 4
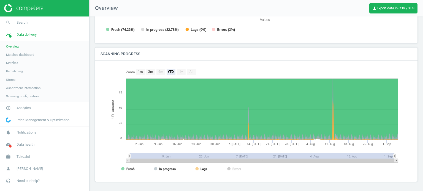
click at [236, 168] on tspan "Errors" at bounding box center [236, 169] width 9 height 4
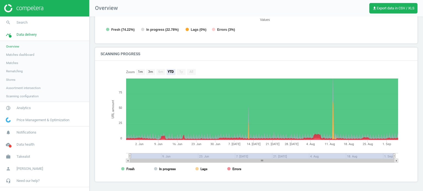
click at [236, 168] on tspan "Errors" at bounding box center [236, 169] width 9 height 4
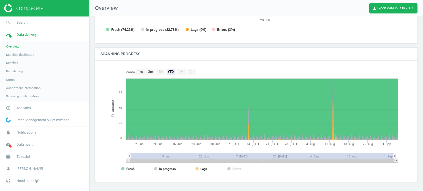
click at [236, 168] on tspan "Errors" at bounding box center [236, 169] width 9 height 4
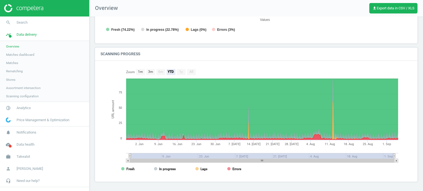
click at [16, 64] on span "Matches" at bounding box center [12, 63] width 12 height 4
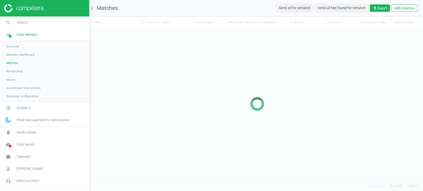
scroll to position [145, 328]
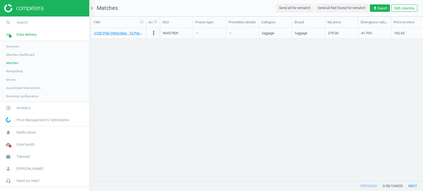
click at [89, 7] on div at bounding box center [44, 8] width 89 height 17
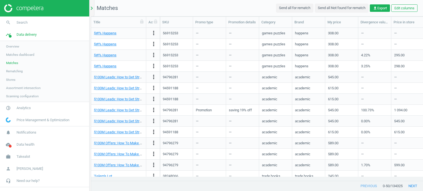
click at [94, 12] on div "chevron_right" at bounding box center [93, 8] width 4 height 17
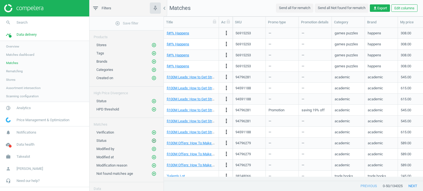
click at [152, 140] on icon "add_circle_outline" at bounding box center [153, 141] width 5 height 5
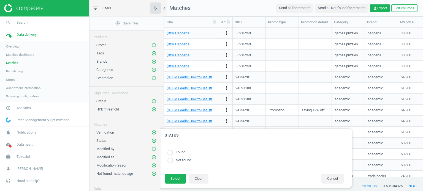
click at [183, 155] on label "Found" at bounding box center [179, 152] width 12 height 5
click at [168, 151] on input "radio" at bounding box center [170, 153] width 6 height 6
radio input "true"
click at [173, 178] on button "Select" at bounding box center [175, 179] width 21 height 10
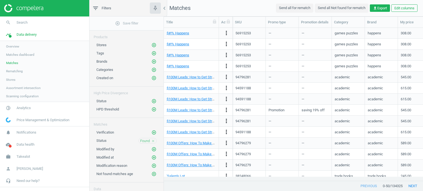
scroll to position [12, 0]
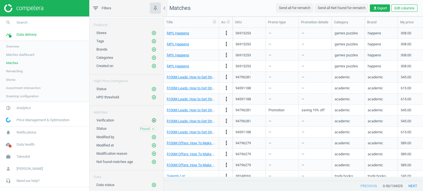
click at [151, 120] on icon "add_circle_outline" at bounding box center [153, 120] width 5 height 5
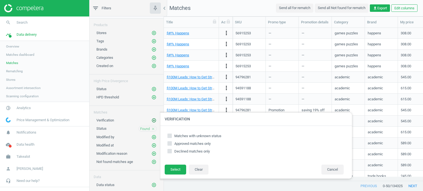
click at [151, 120] on icon "add_circle_outline" at bounding box center [153, 120] width 5 height 5
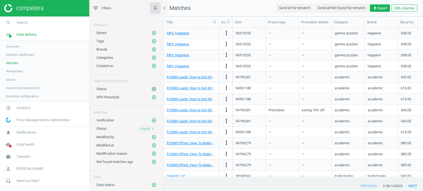
click at [150, 87] on div "Status add_circle_outline" at bounding box center [126, 88] width 74 height 8
click at [151, 87] on icon "add_circle_outline" at bounding box center [153, 89] width 5 height 5
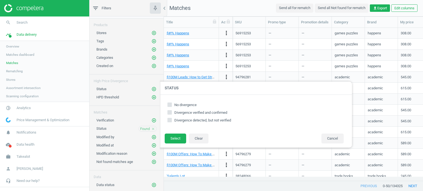
click at [151, 93] on div "HPD threshold add_circle_outline" at bounding box center [126, 96] width 74 height 8
click at [151, 95] on icon "add_circle_outline" at bounding box center [153, 97] width 5 height 5
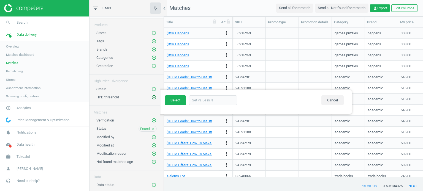
click at [151, 95] on icon "add_circle_outline" at bounding box center [153, 97] width 5 height 5
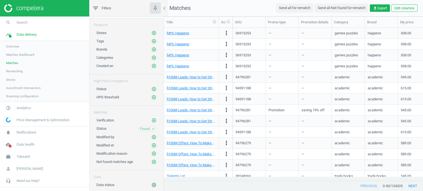
click at [151, 183] on icon "add_circle_outline" at bounding box center [153, 185] width 5 height 5
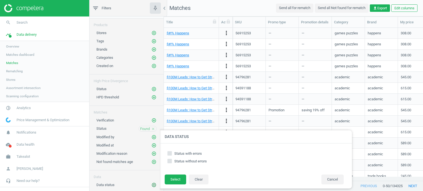
click at [151, 183] on icon "add_circle_outline" at bounding box center [153, 185] width 5 height 5
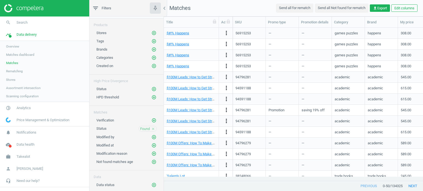
click at [10, 80] on span "Stores" at bounding box center [10, 80] width 9 height 4
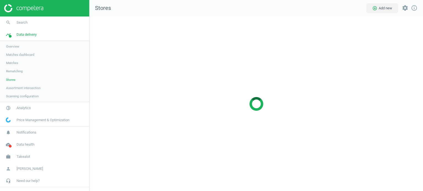
scroll to position [183, 342]
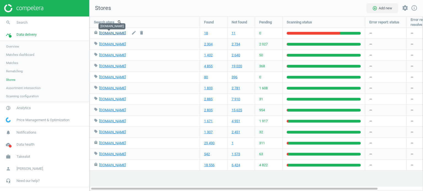
click at [111, 32] on link "[DOMAIN_NAME]" at bounding box center [112, 33] width 27 height 4
click at [8, 91] on link "Assortment intersection" at bounding box center [44, 88] width 89 height 8
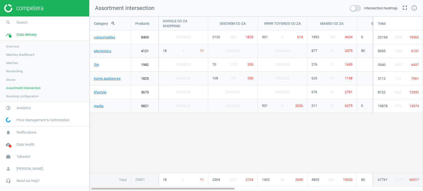
scroll to position [183, 342]
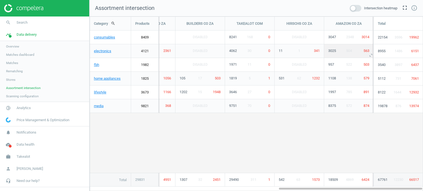
click at [347, 53] on span "504" at bounding box center [349, 51] width 6 height 4
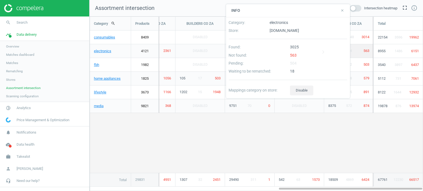
click at [303, 48] on div "3025" at bounding box center [318, 49] width 61 height 8
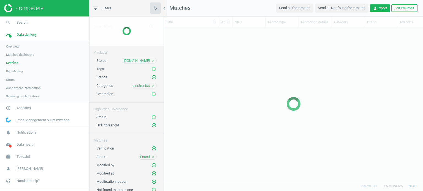
scroll to position [145, 255]
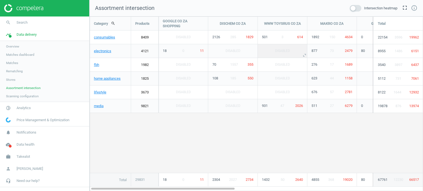
scroll to position [183, 342]
click at [106, 53] on link "electronics" at bounding box center [110, 51] width 41 height 14
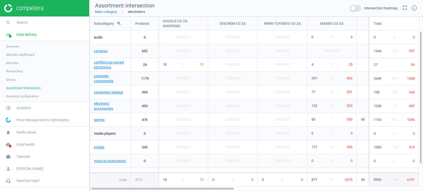
scroll to position [183, 342]
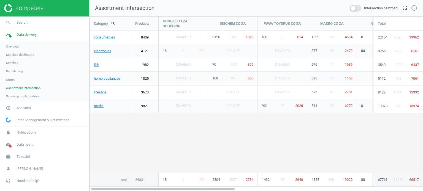
scroll to position [183, 342]
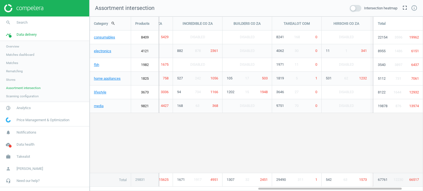
click at [352, 7] on span at bounding box center [356, 8] width 12 height 7
click at [0, 0] on input "checkbox" at bounding box center [0, 0] width 0 height 0
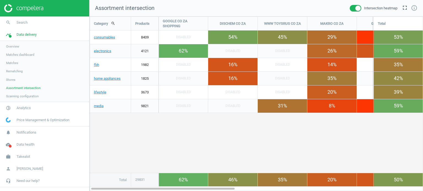
click at [25, 94] on span "Scanning configuration" at bounding box center [22, 96] width 32 height 4
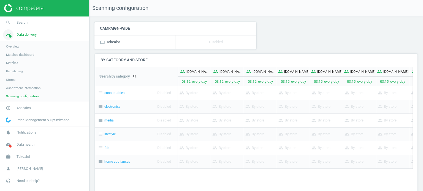
click at [29, 36] on span "Data delivery" at bounding box center [27, 34] width 20 height 5
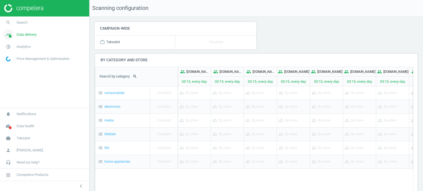
click at [29, 36] on span "Data delivery" at bounding box center [27, 34] width 20 height 5
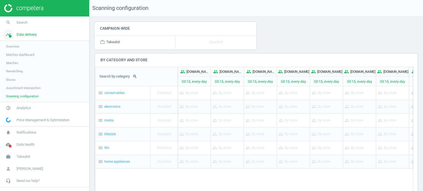
click at [29, 36] on span "Data delivery" at bounding box center [27, 34] width 20 height 5
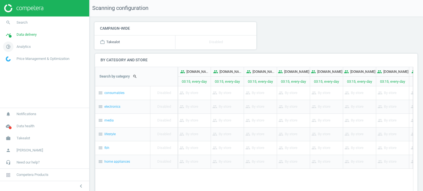
click at [25, 45] on span "Analytics" at bounding box center [24, 46] width 14 height 5
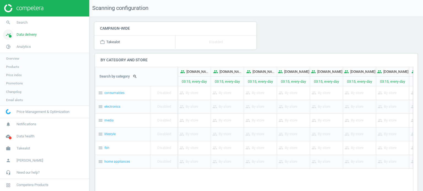
click at [40, 35] on link "timeline Data delivery" at bounding box center [44, 35] width 89 height 12
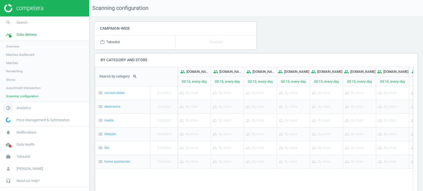
click at [27, 106] on span "Analytics" at bounding box center [24, 108] width 14 height 5
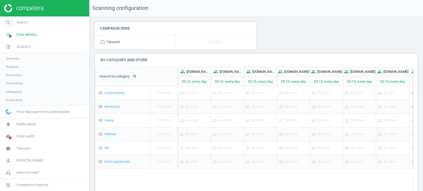
click at [31, 23] on link "search Search" at bounding box center [44, 23] width 89 height 12
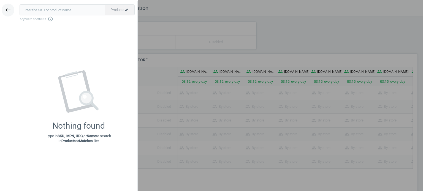
click at [11, 10] on button "keyboard_backspace" at bounding box center [8, 10] width 13 height 13
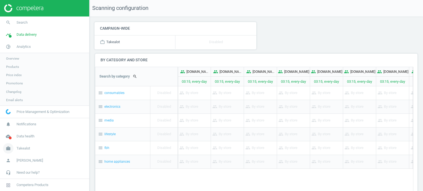
click at [25, 152] on link "work Takealot" at bounding box center [44, 149] width 89 height 12
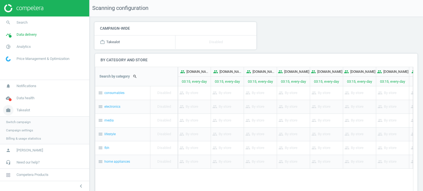
click at [17, 112] on span "Takealot" at bounding box center [23, 110] width 13 height 5
click at [23, 163] on span "Need our help?" at bounding box center [28, 162] width 23 height 5
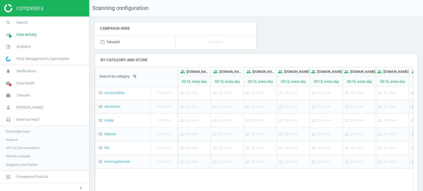
click at [9, 139] on span "Support" at bounding box center [12, 140] width 12 height 4
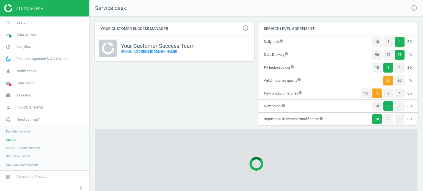
scroll to position [11, 0]
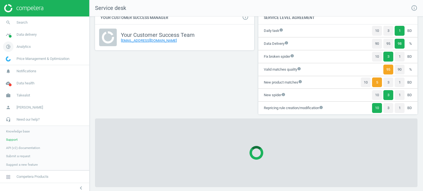
click at [30, 49] on span "Analytics" at bounding box center [24, 46] width 14 height 5
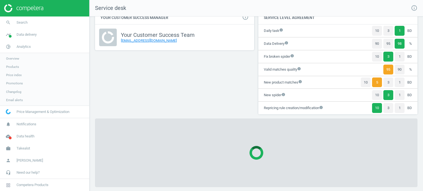
click at [17, 58] on span "Overview" at bounding box center [12, 58] width 13 height 4
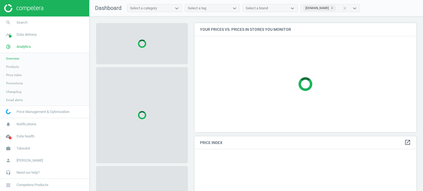
scroll to position [135, 226]
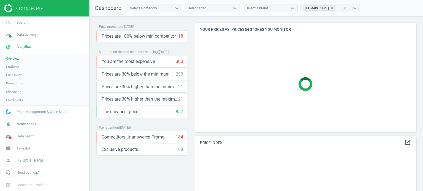
click at [14, 64] on link "Products" at bounding box center [44, 67] width 89 height 8
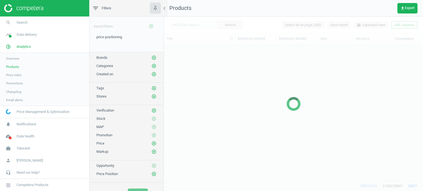
scroll to position [129, 255]
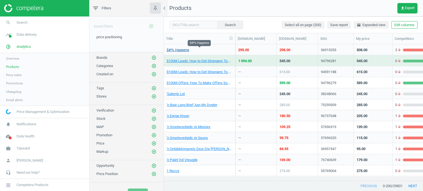
click at [187, 50] on link "$#!% Happens" at bounding box center [178, 50] width 23 height 5
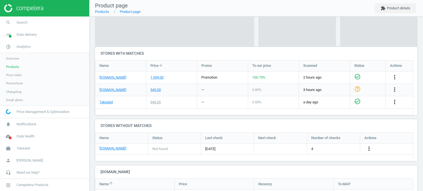
scroll to position [143, 0]
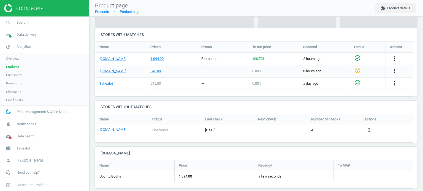
click at [395, 60] on icon "more_vert" at bounding box center [394, 58] width 7 height 7
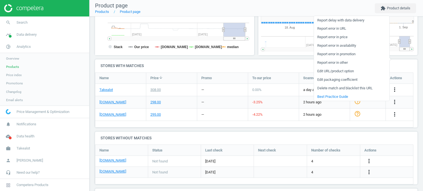
scroll to position [0, 0]
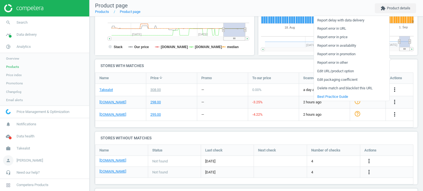
click at [28, 159] on span "[PERSON_NAME]" at bounding box center [30, 160] width 26 height 5
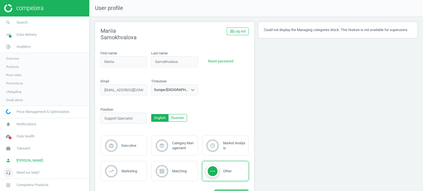
click at [28, 173] on span "Need our help?" at bounding box center [28, 172] width 23 height 5
